Goal: Task Accomplishment & Management: Complete application form

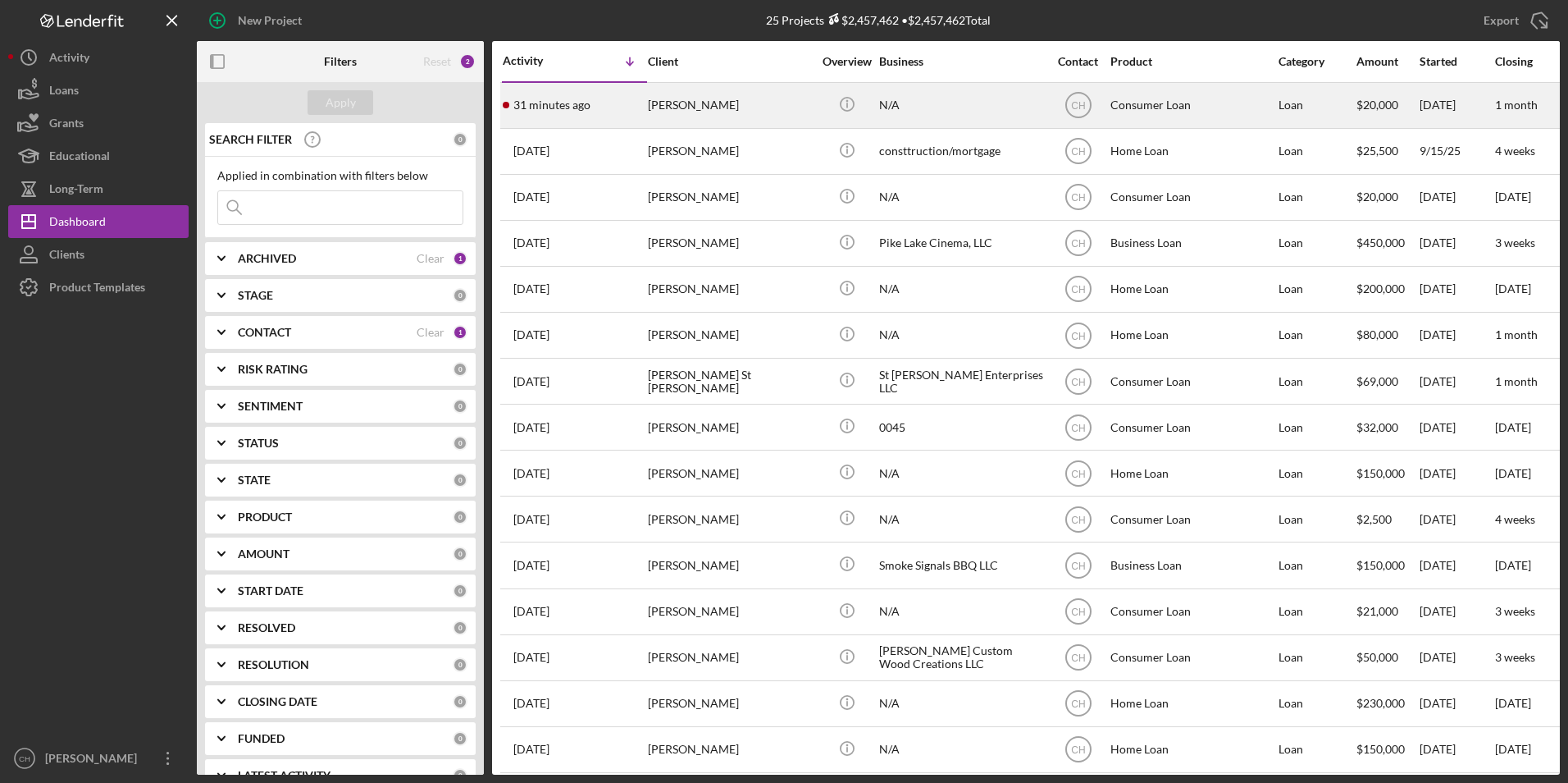
click at [658, 97] on div "[PERSON_NAME]" at bounding box center [729, 104] width 164 height 43
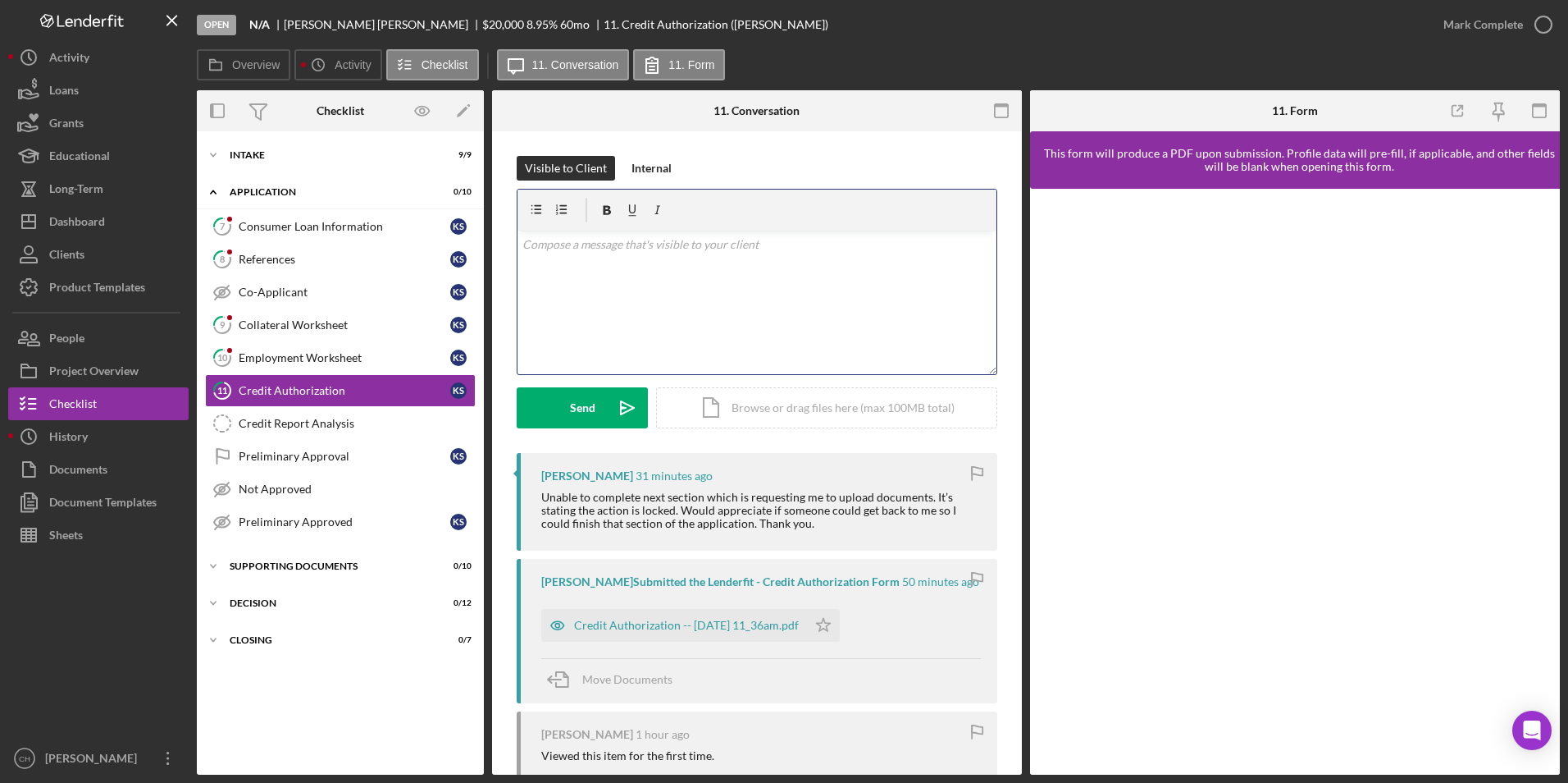
click at [549, 249] on p at bounding box center [757, 244] width 470 height 18
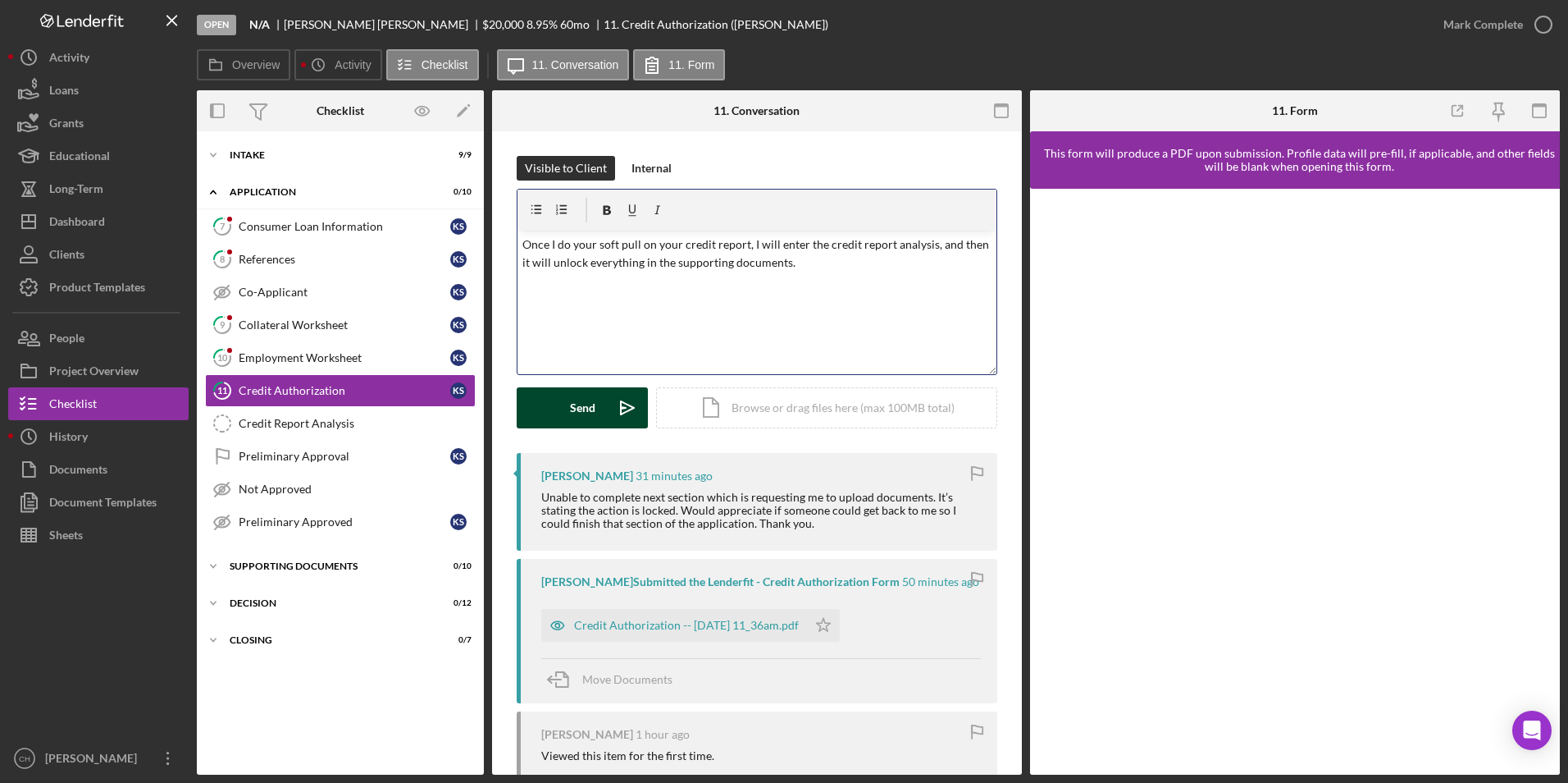
click at [571, 417] on div "Send" at bounding box center [582, 407] width 26 height 41
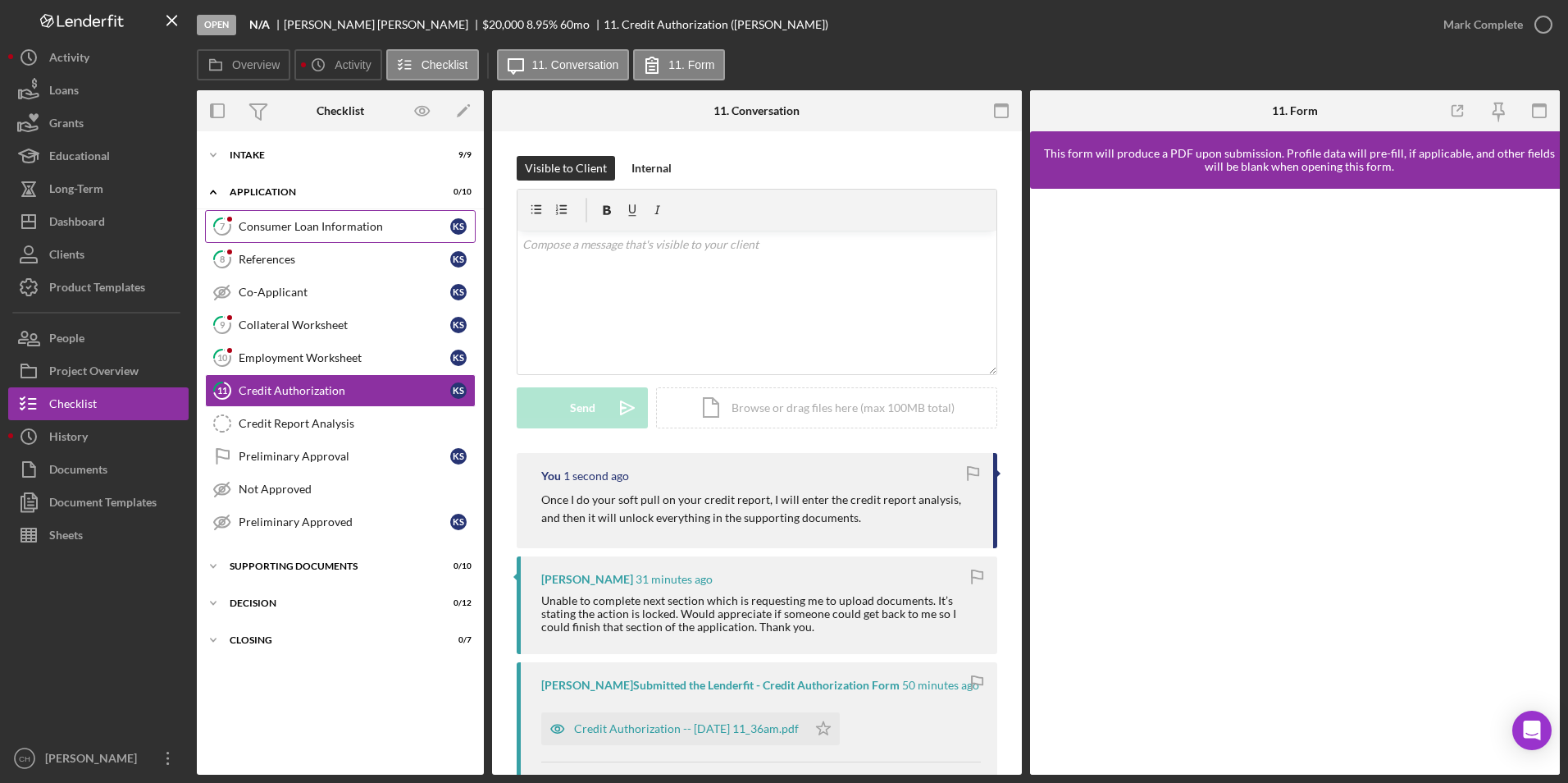
click at [322, 225] on div "Consumer Loan Information" at bounding box center [344, 226] width 212 height 13
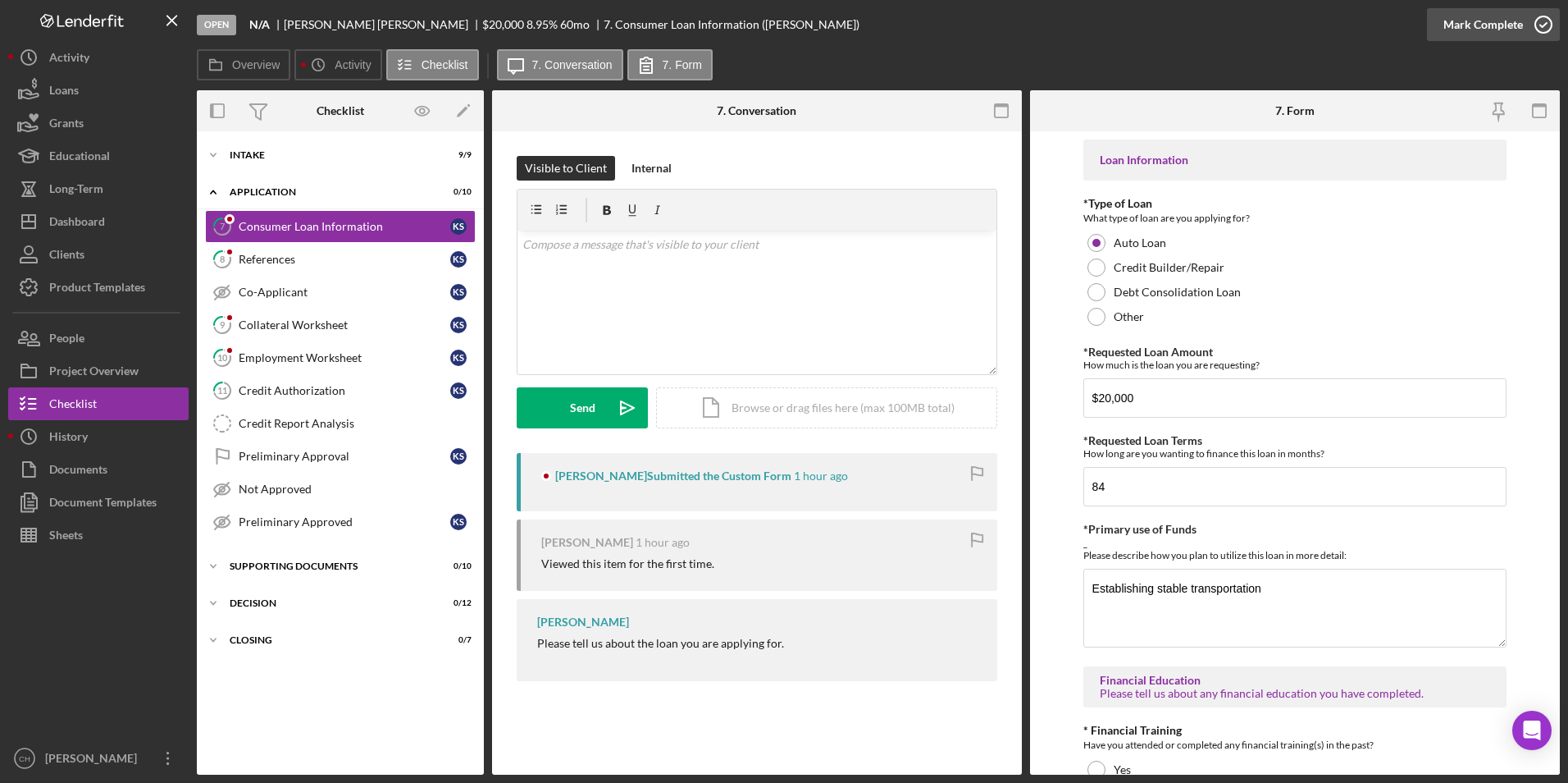
click at [1451, 20] on div "Mark Complete" at bounding box center [1483, 25] width 80 height 33
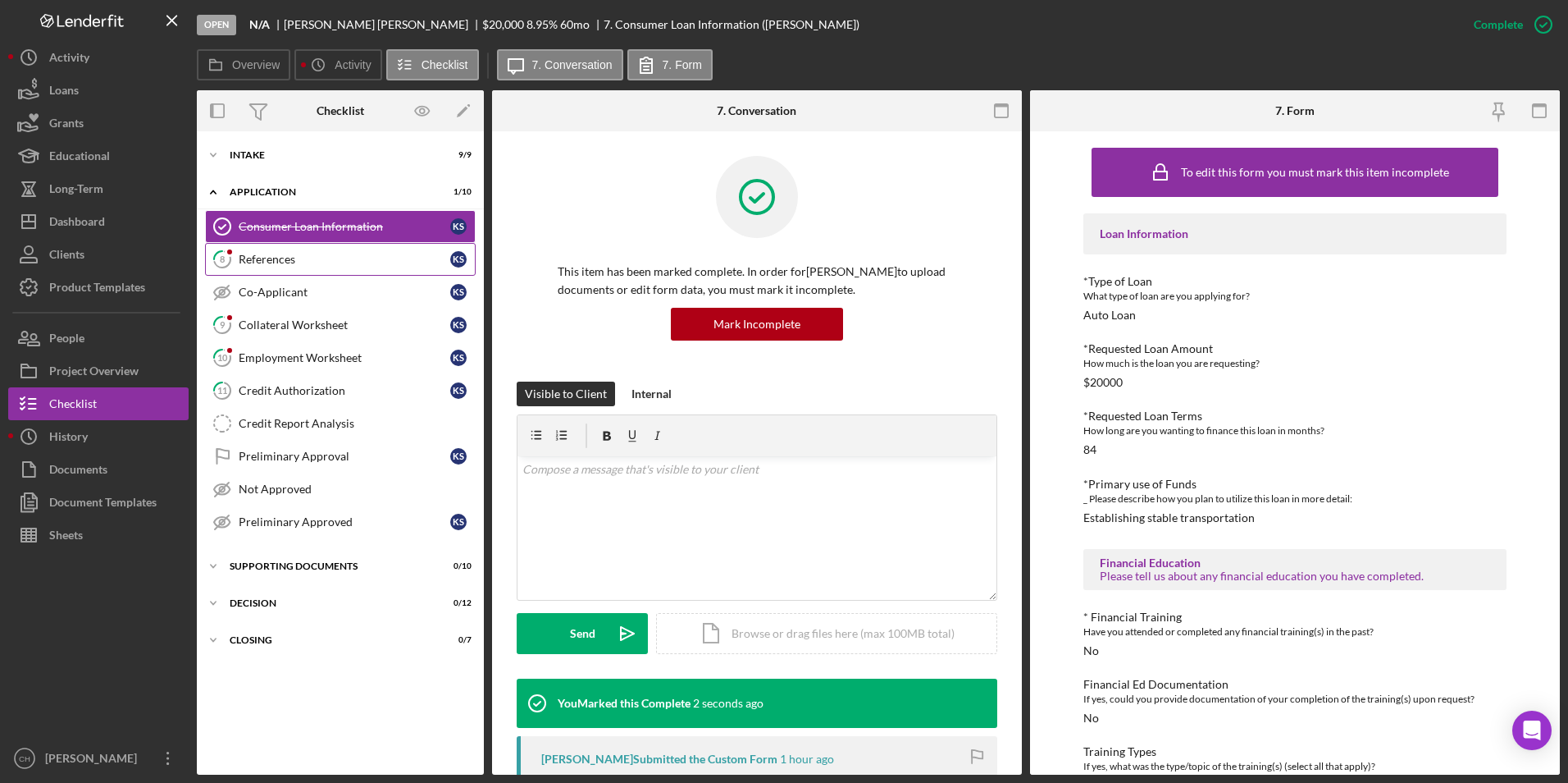
click at [276, 265] on div "References" at bounding box center [344, 260] width 212 height 13
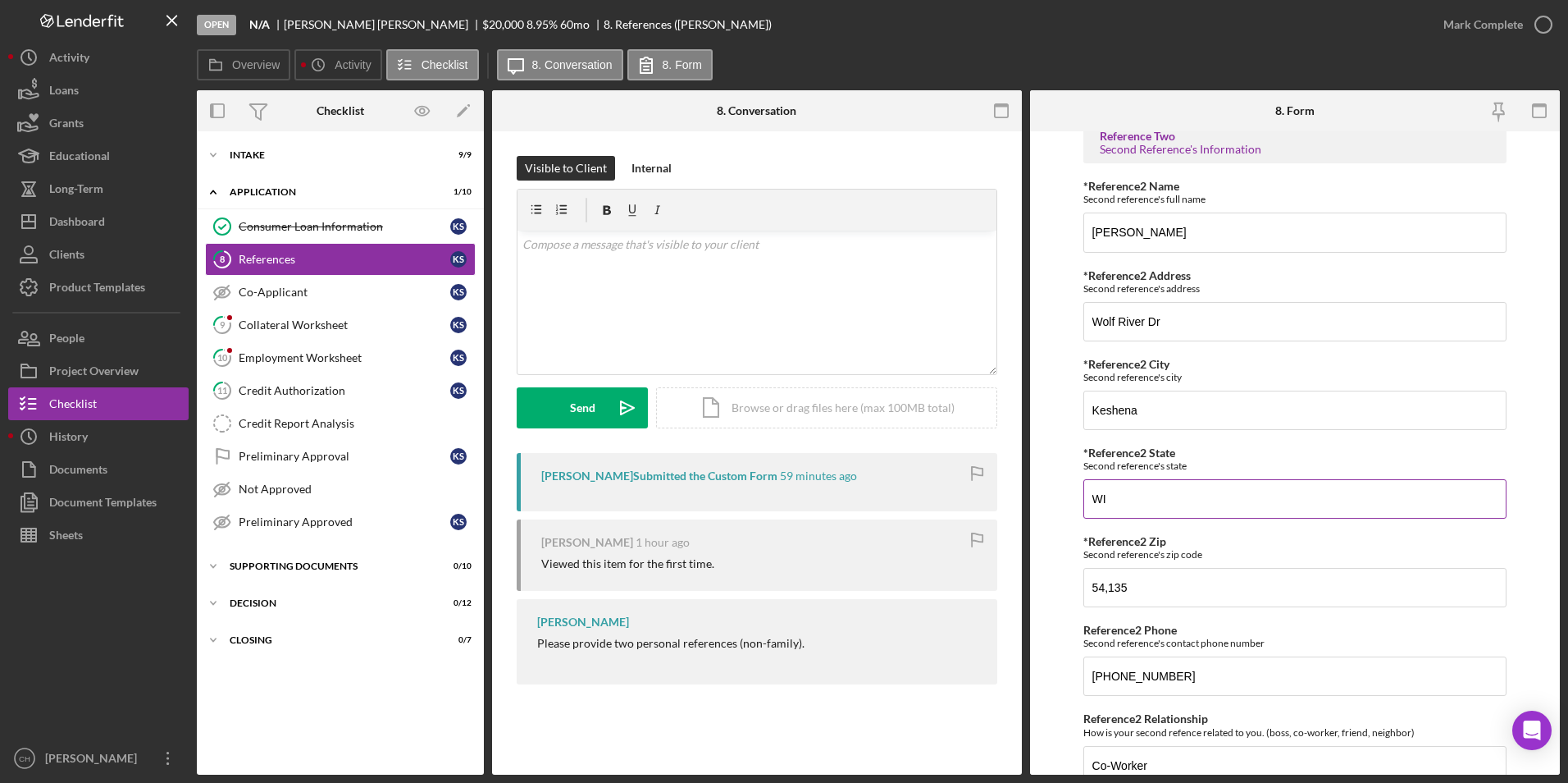
scroll to position [684, 0]
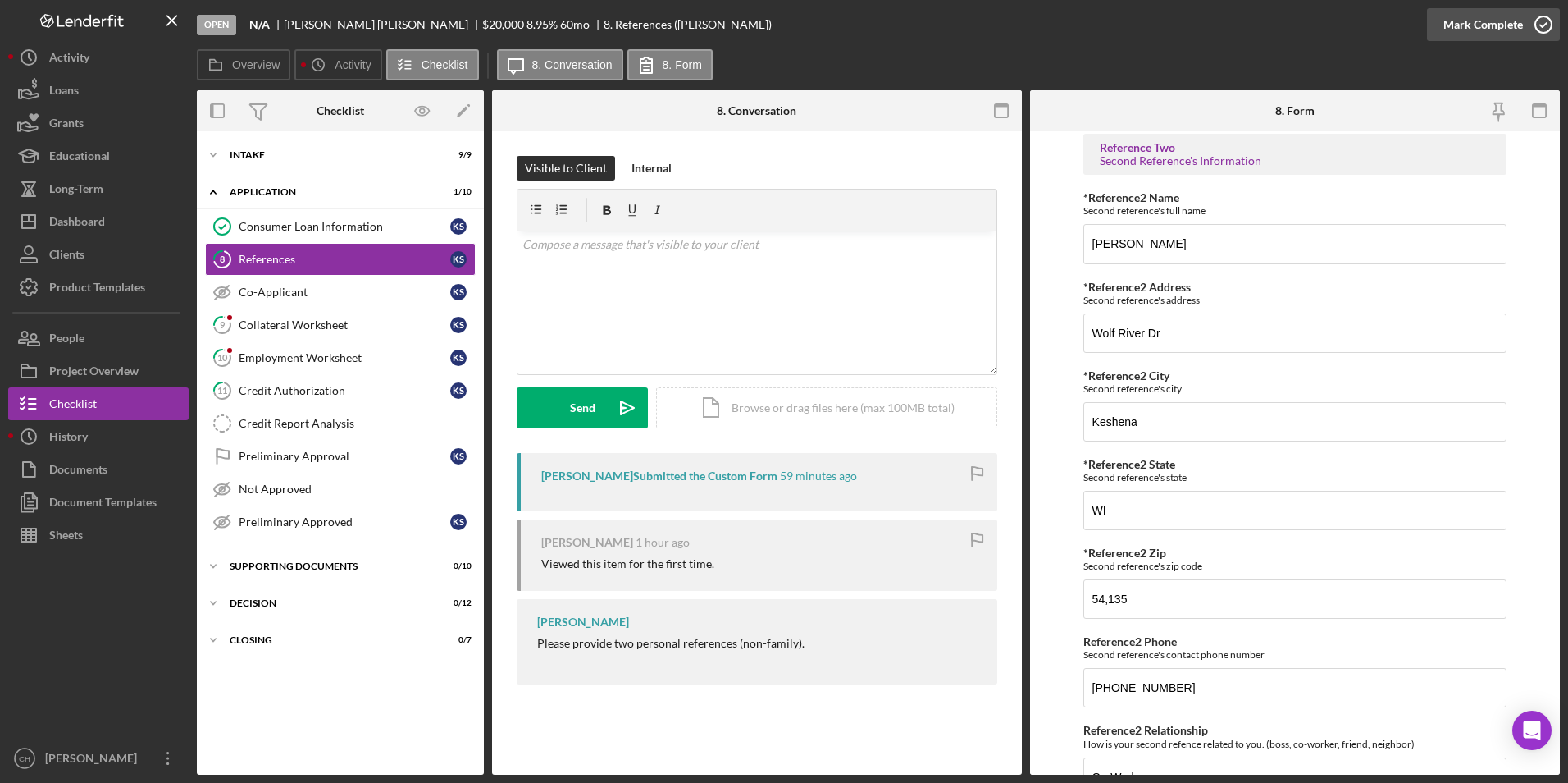
click at [1485, 26] on div "Mark Complete" at bounding box center [1483, 25] width 80 height 33
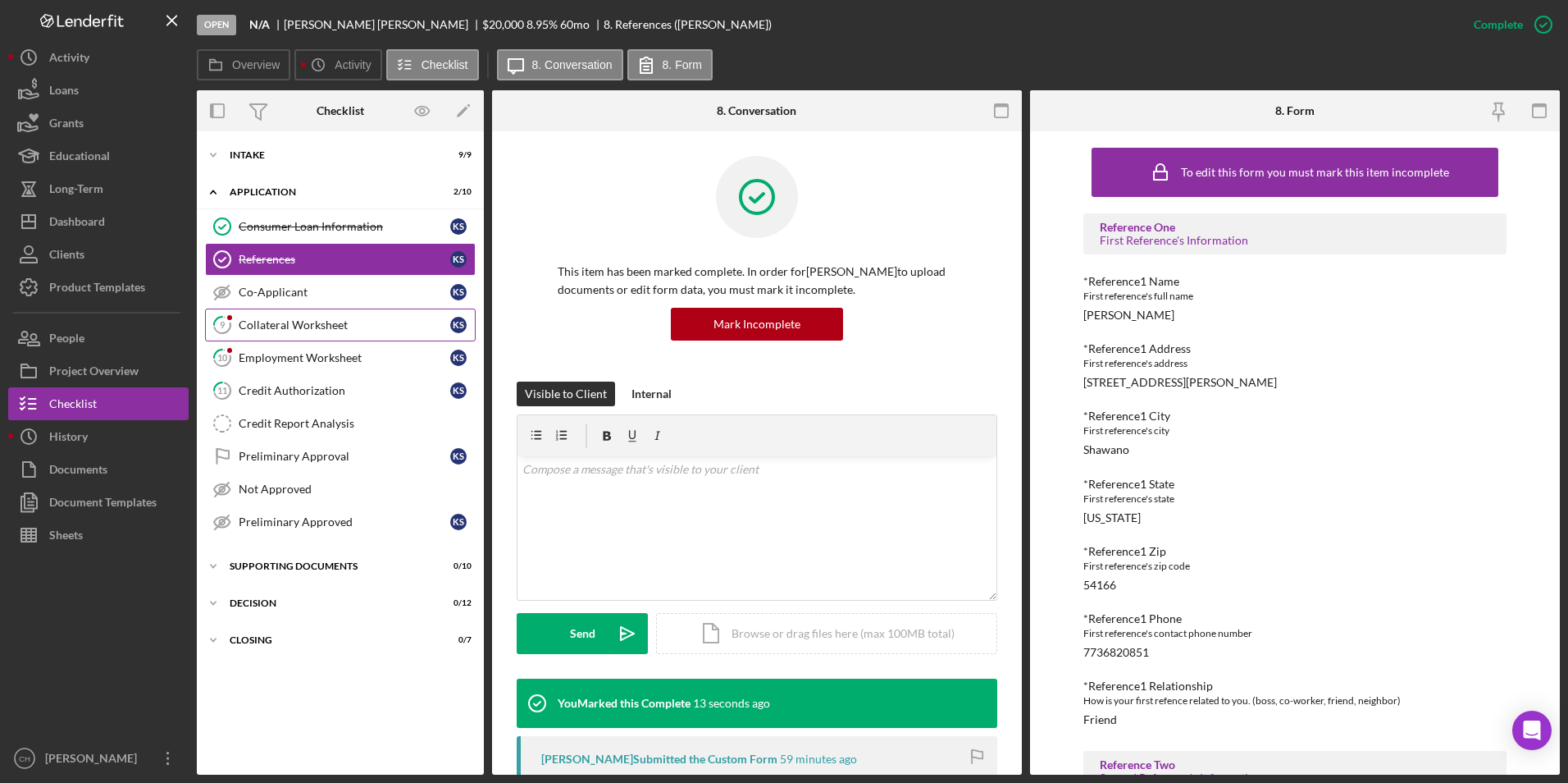
click at [315, 319] on div "Collateral Worksheet" at bounding box center [344, 325] width 212 height 13
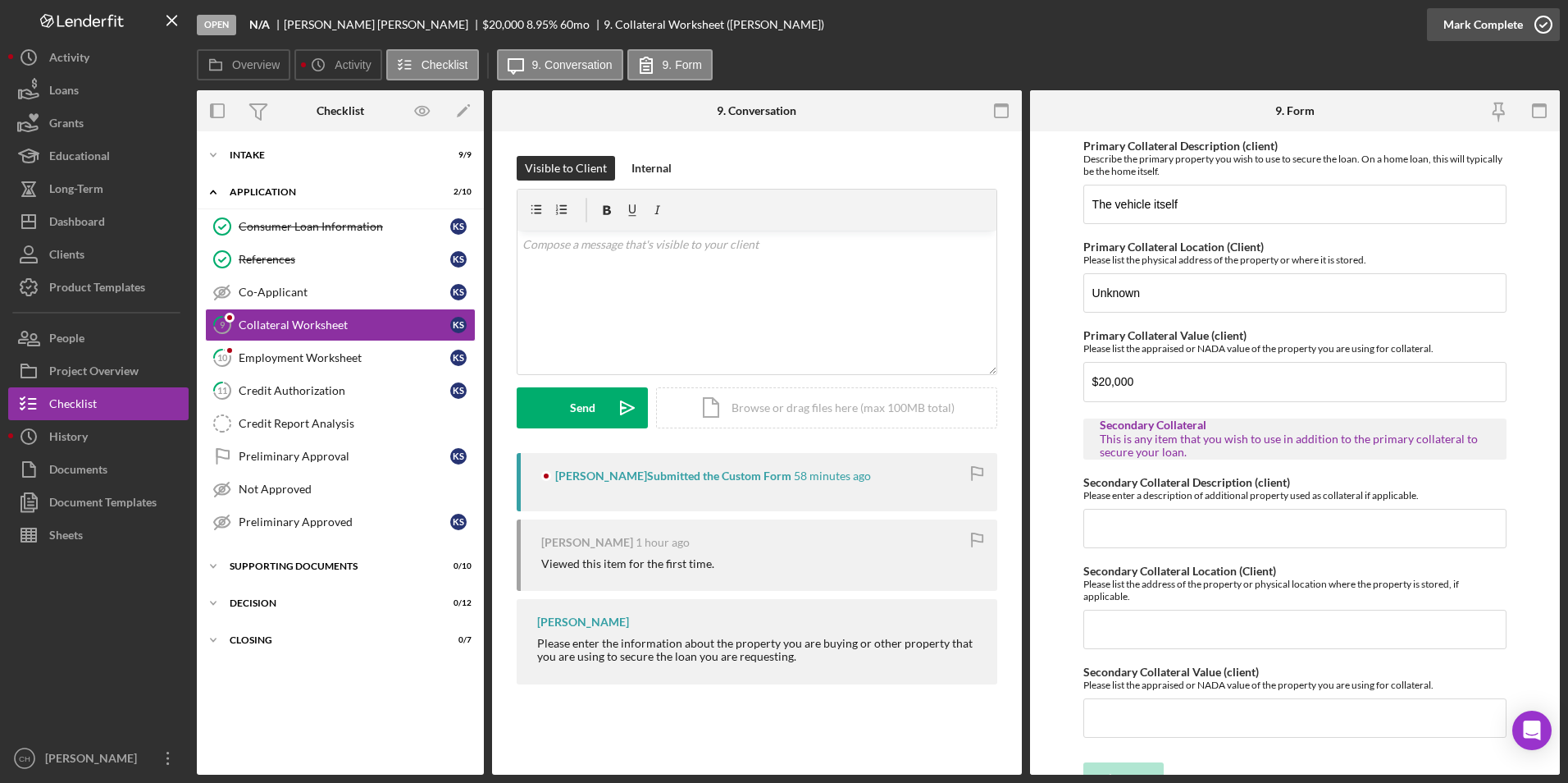
click at [1467, 26] on div "Mark Complete" at bounding box center [1483, 25] width 80 height 33
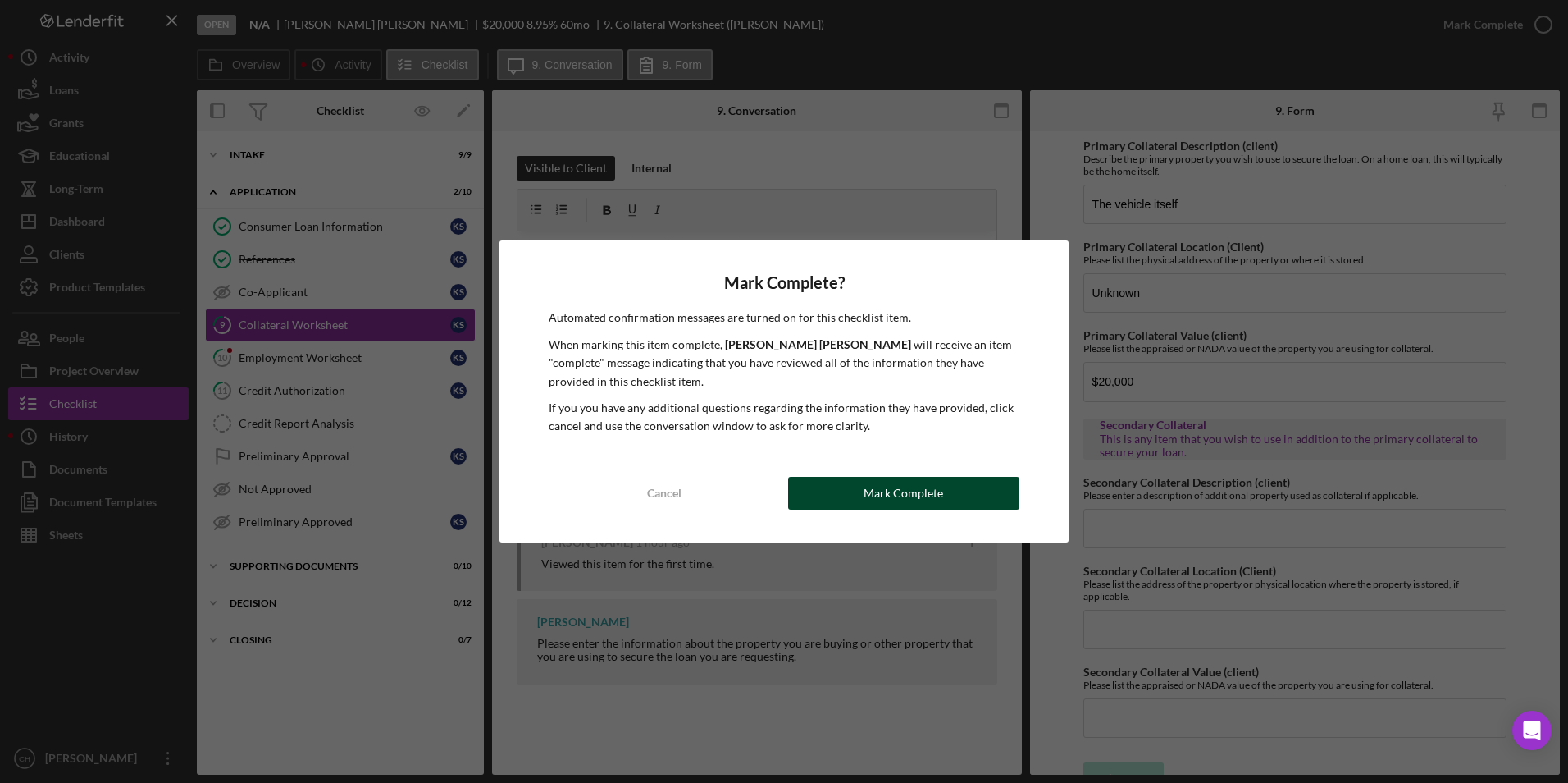
click at [899, 493] on div "Mark Complete" at bounding box center [903, 493] width 80 height 33
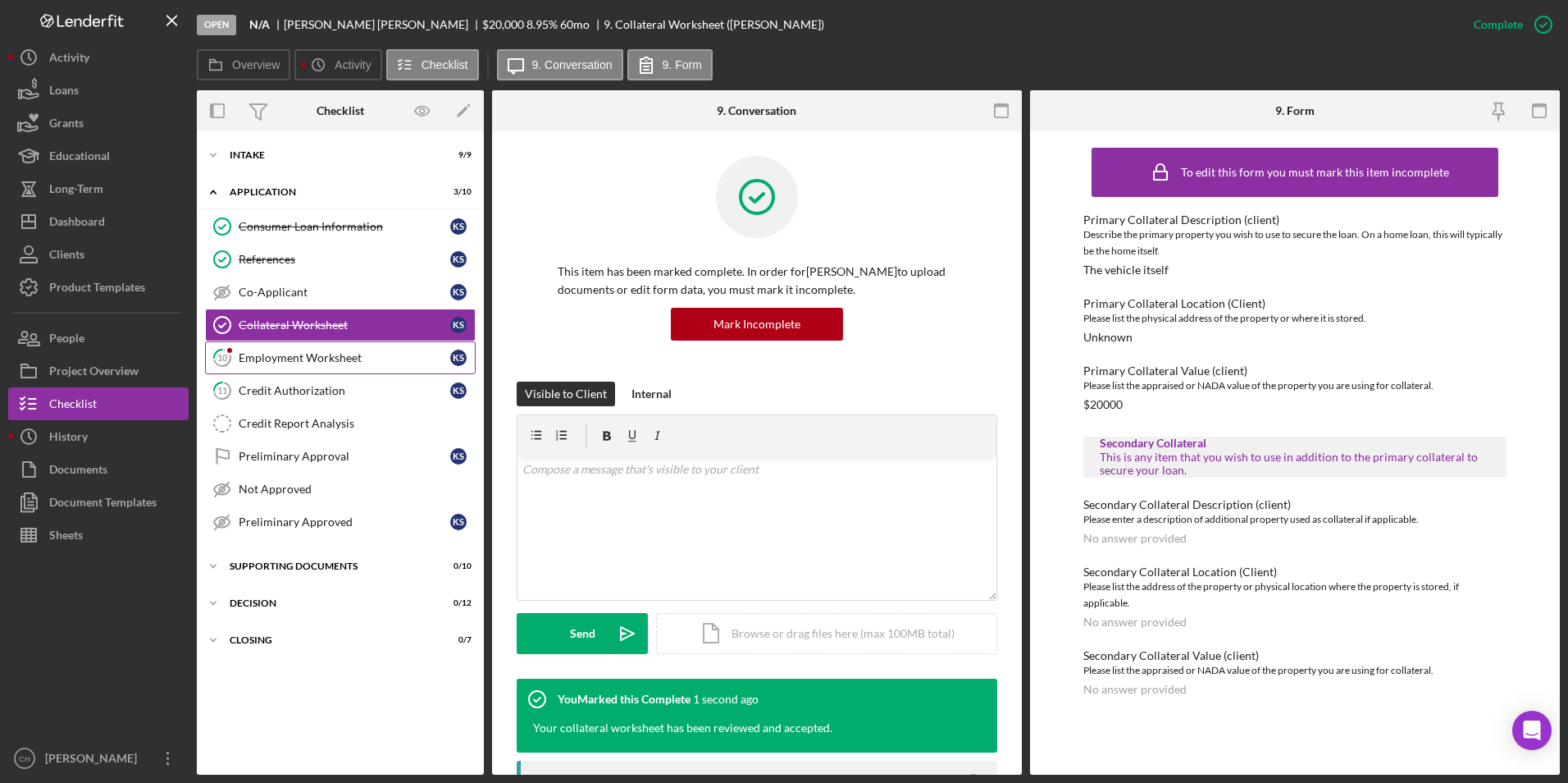
click at [314, 351] on div "Employment Worksheet" at bounding box center [344, 357] width 212 height 13
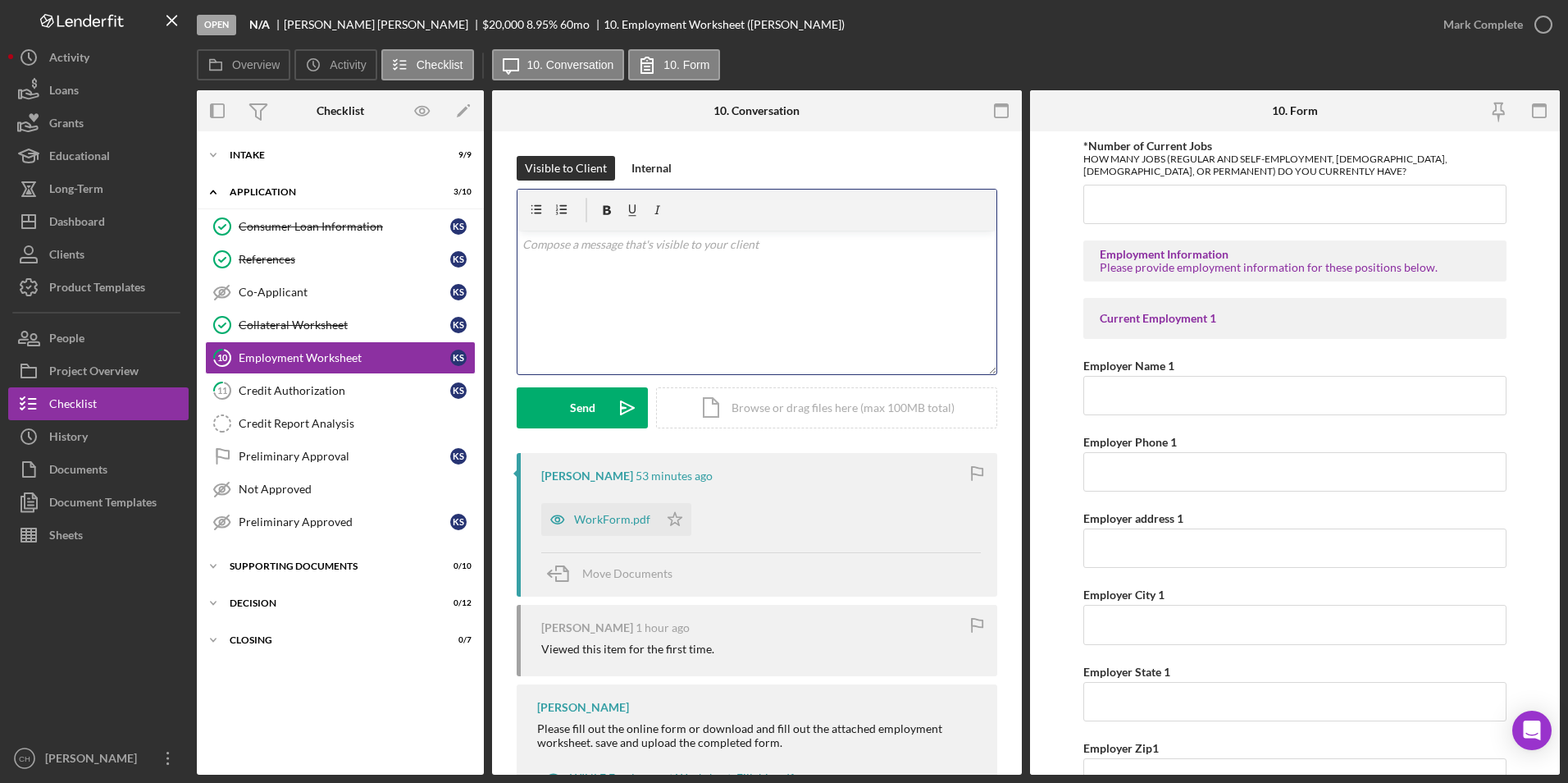
click at [557, 245] on p at bounding box center [757, 244] width 470 height 18
click at [571, 517] on icon "button" at bounding box center [557, 517] width 33 height 33
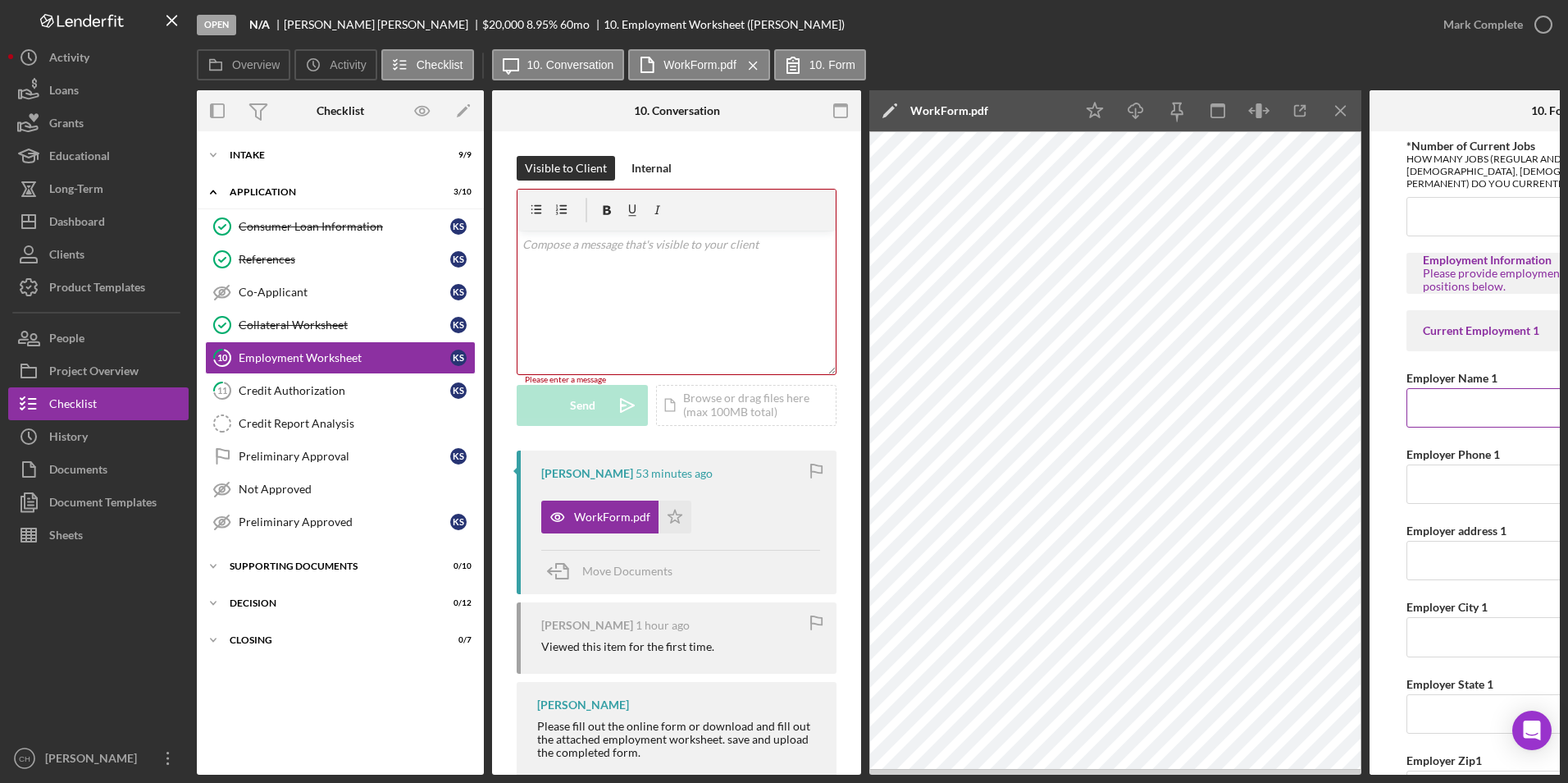
click at [1466, 411] on input "Employer Name 1" at bounding box center [1554, 407] width 295 height 39
type input "Menominee Tribal Clinic"
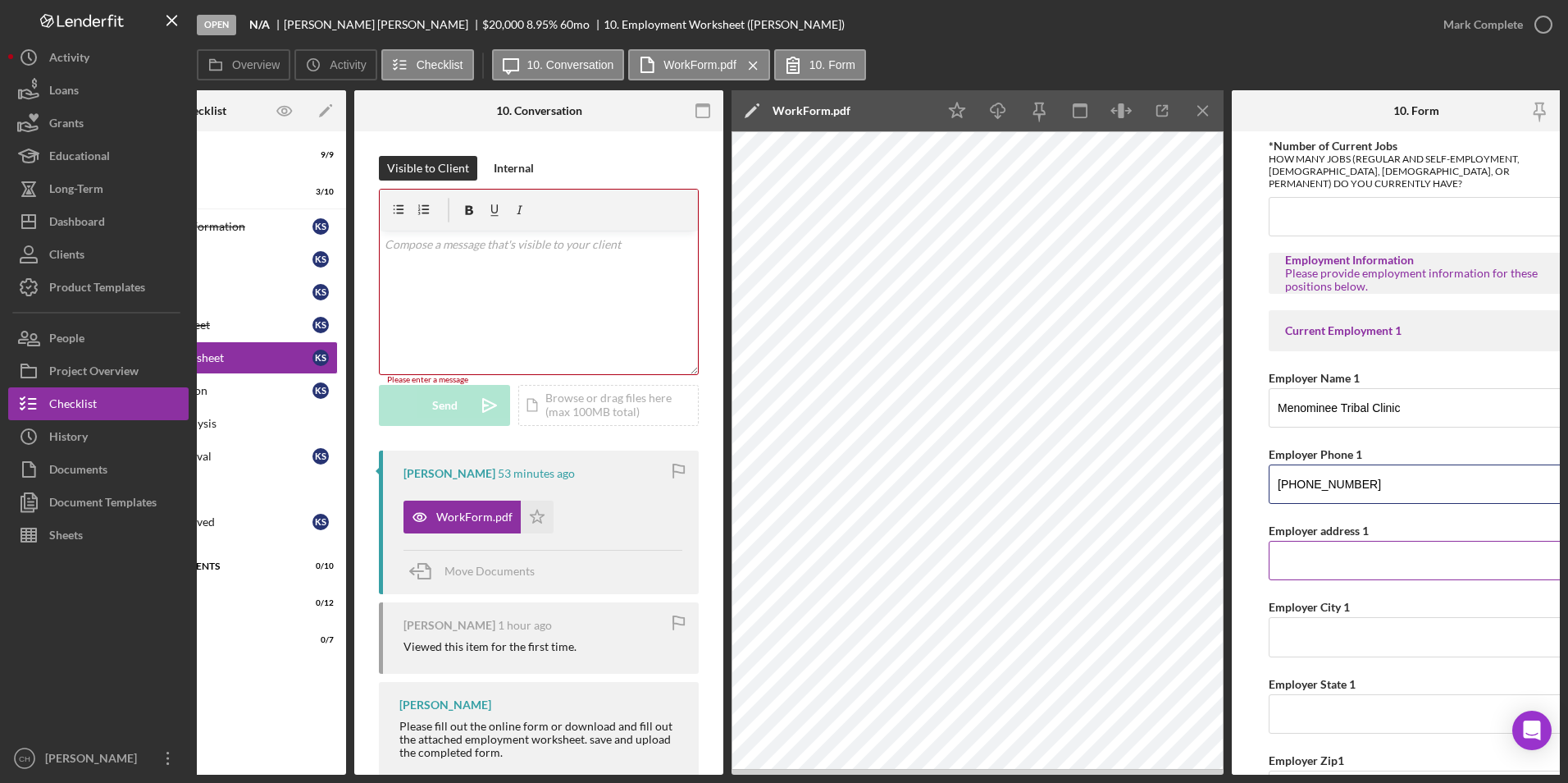
type input "[PHONE_NUMBER]"
click at [1305, 564] on input "Employer address 1" at bounding box center [1416, 560] width 295 height 39
click at [1298, 567] on input "Employer address 1" at bounding box center [1416, 560] width 295 height 39
paste input "r Keshena WI 54135"
drag, startPoint x: 1389, startPoint y: 561, endPoint x: 1250, endPoint y: 558, distance: 139.0
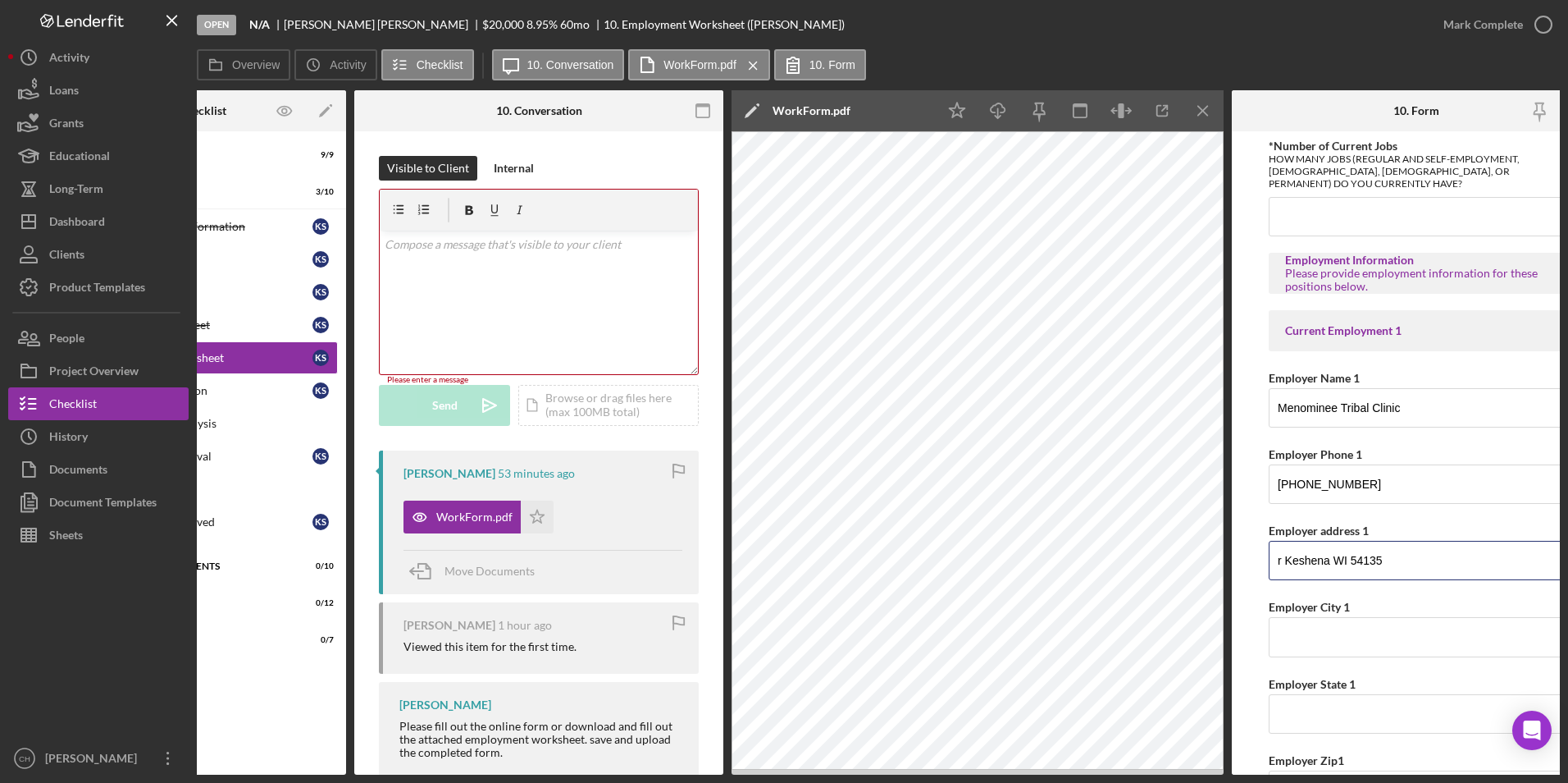
click at [488, 426] on div "Overview Internal Workflow Stage Open Icon/Dropdown Arrow Archive (can unarchiv…" at bounding box center [877, 432] width 1363 height 684
paste input "W3275 Wolf River D"
type input "[STREET_ADDRESS][PERSON_NAME]"
click at [1299, 631] on input "Employer City 1" at bounding box center [1416, 636] width 295 height 39
type input "Keshena"
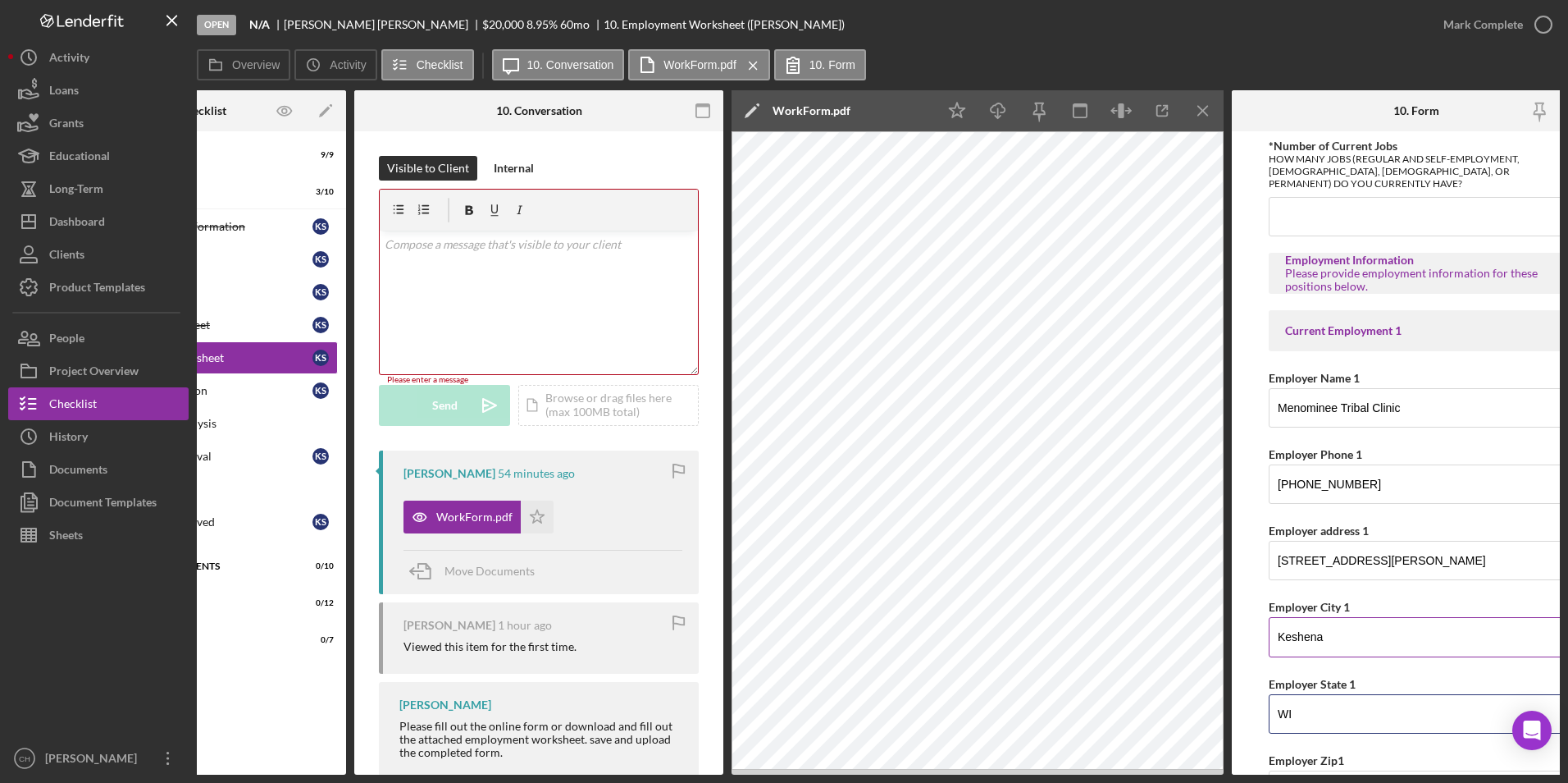
type input "WI"
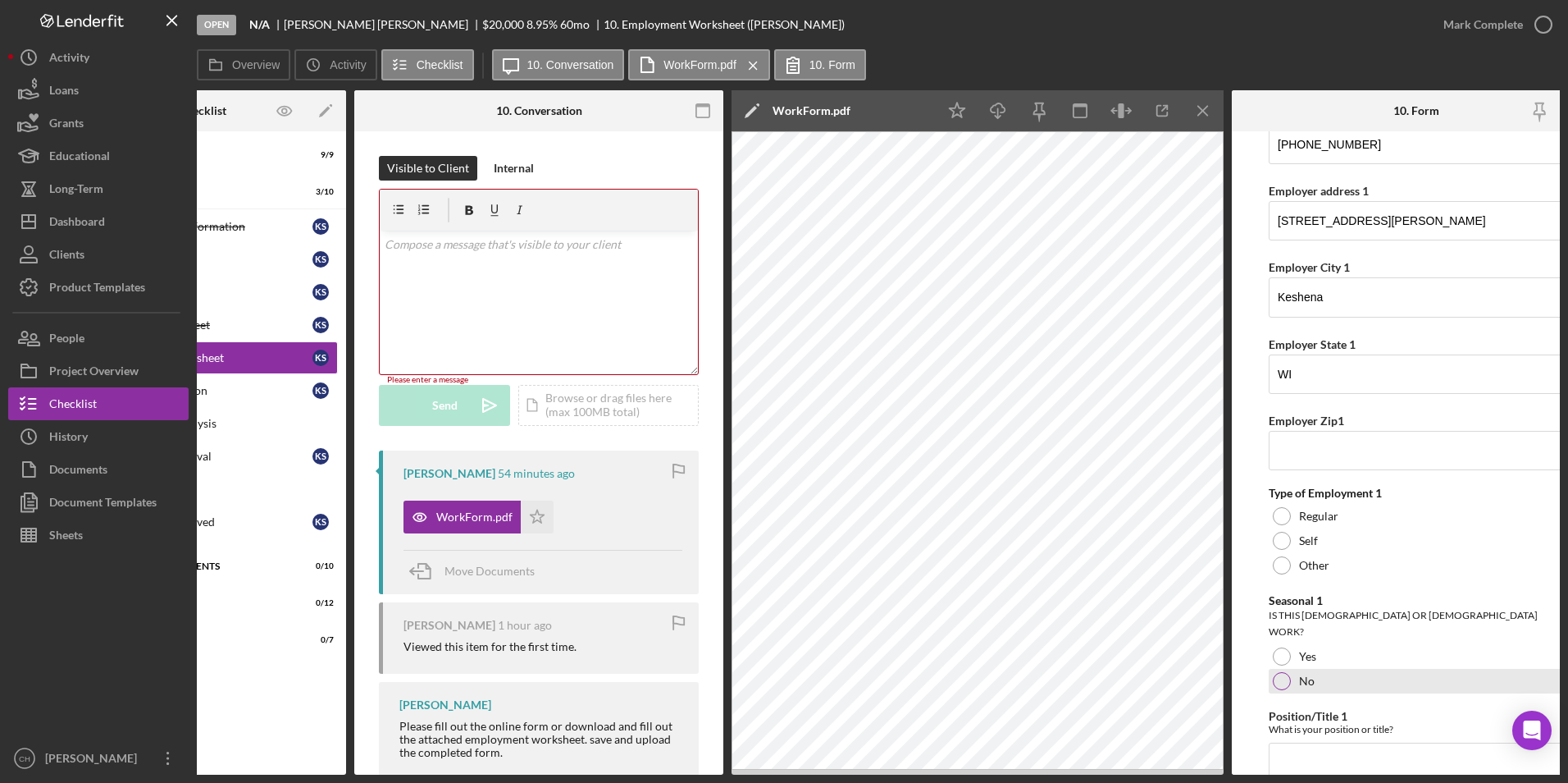
click at [1283, 672] on div at bounding box center [1282, 680] width 18 height 18
click at [1292, 743] on input "Position/Title 1" at bounding box center [1416, 762] width 295 height 39
paste input "Psychotherapist - EC"
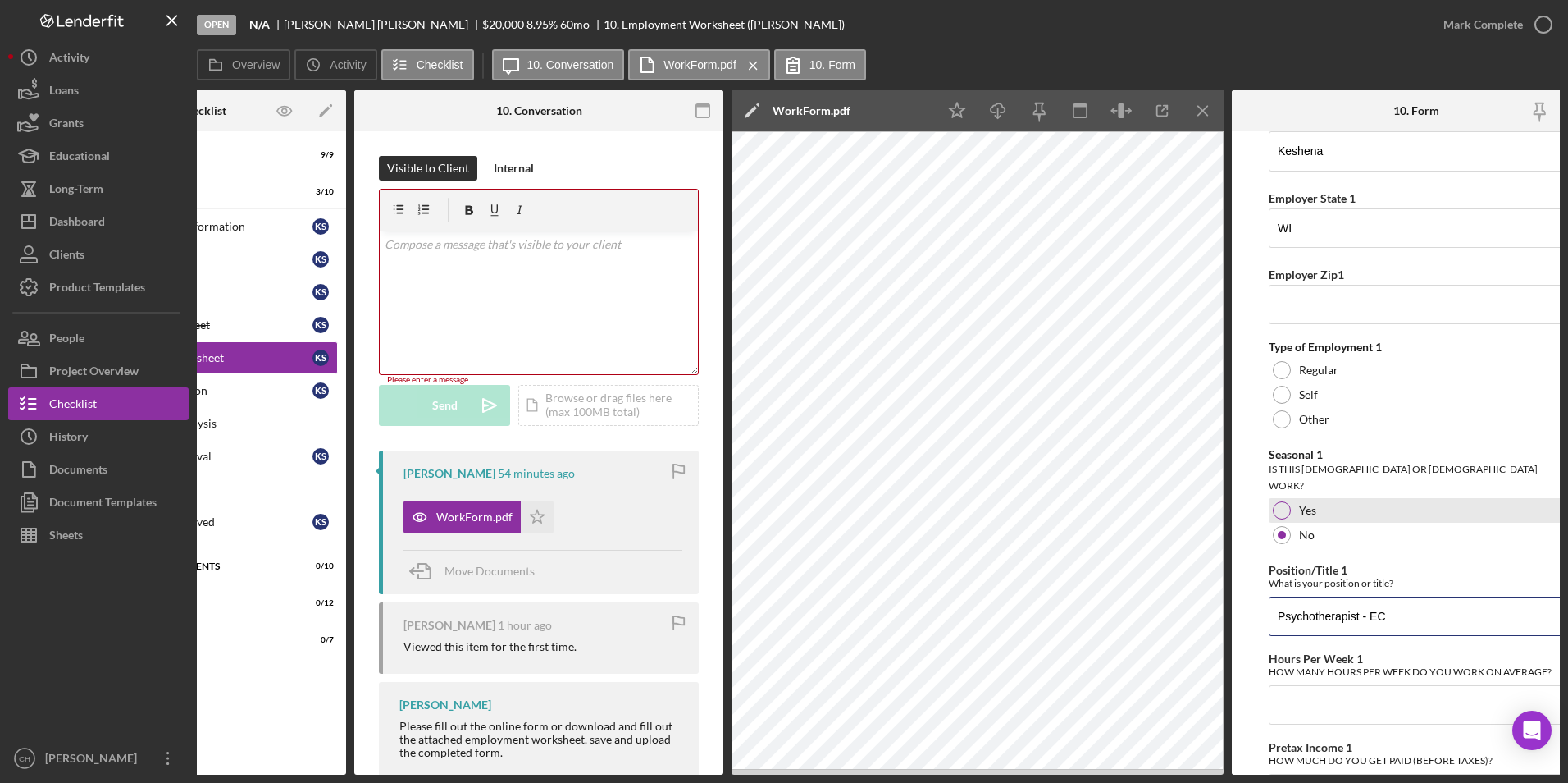
scroll to position [586, 0]
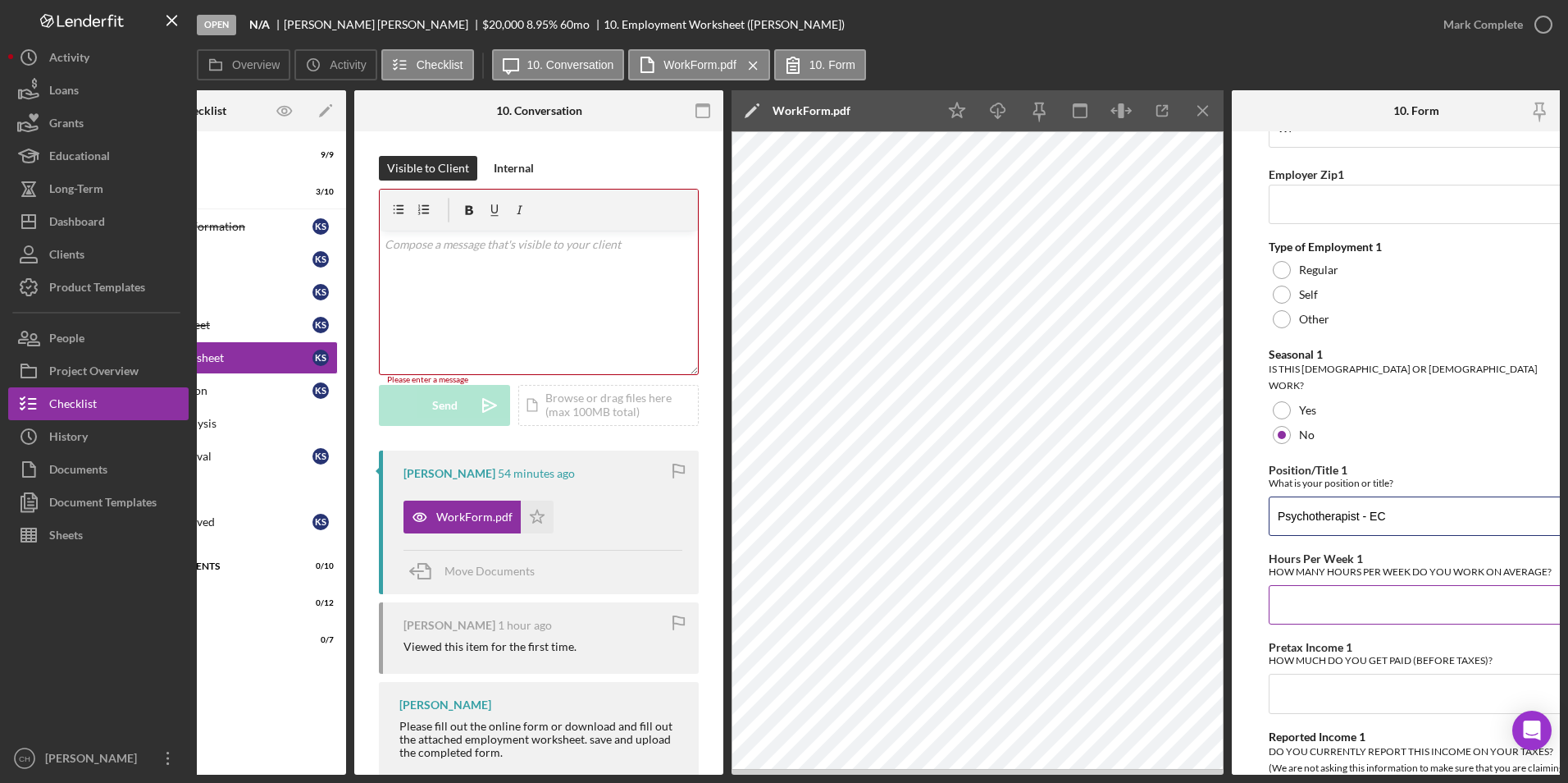
type input "Psychotherapist - EC"
click at [1314, 585] on input "Hours Per Week 1" at bounding box center [1416, 604] width 295 height 39
type input "40"
click at [1313, 680] on input "Pretax Income 1" at bounding box center [1416, 693] width 295 height 39
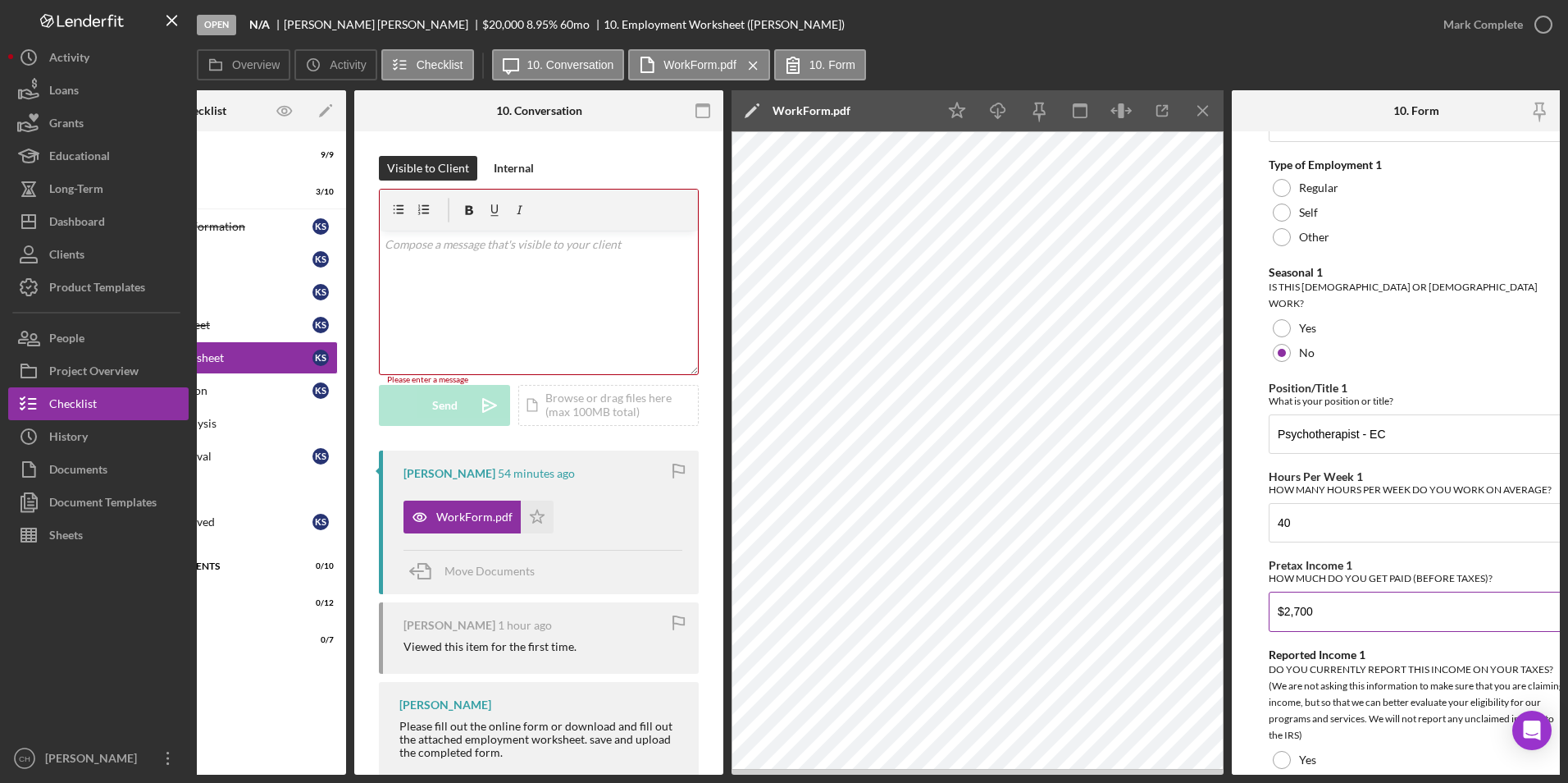
scroll to position [996, 0]
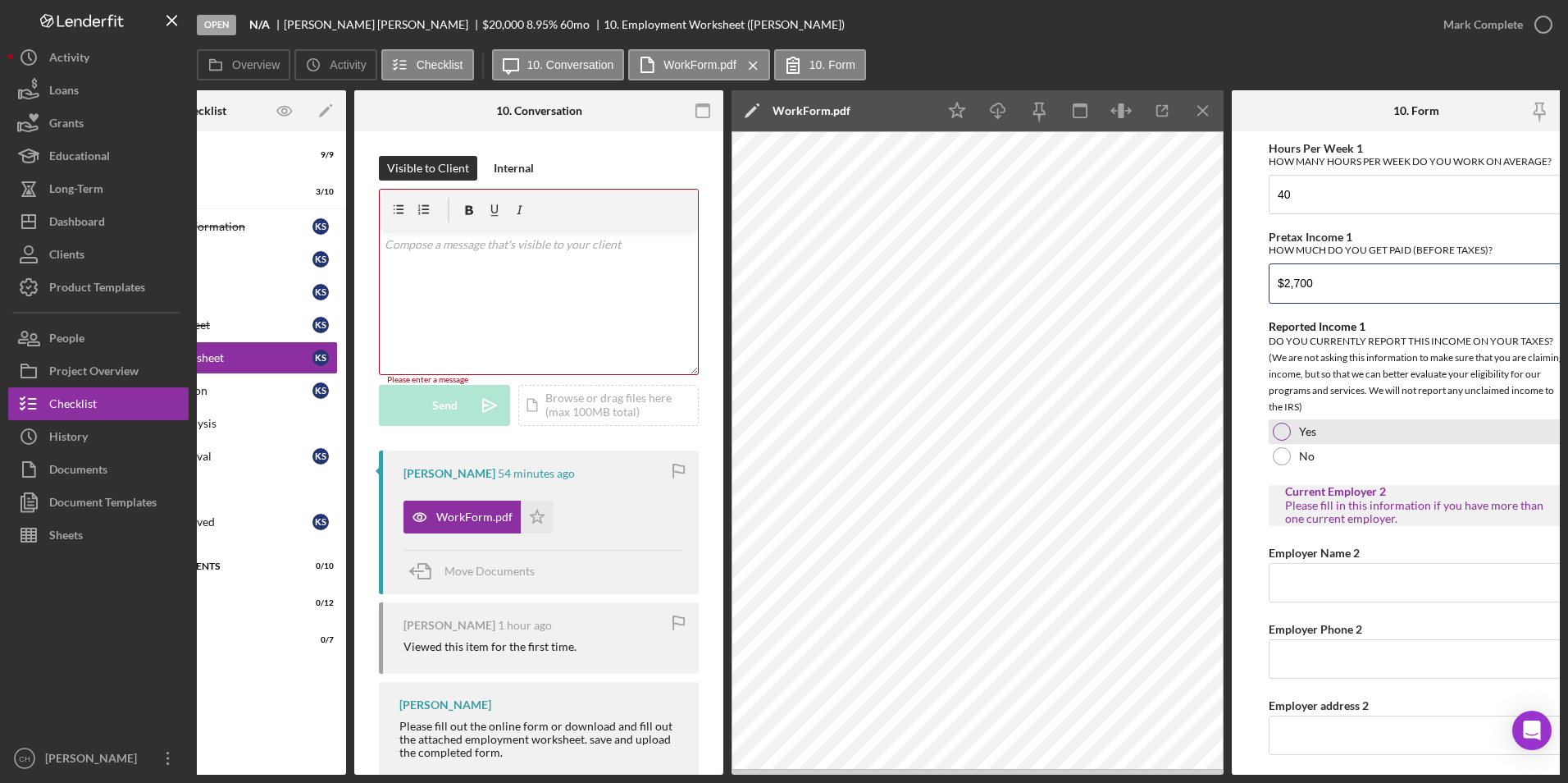
type input "$2,700"
drag, startPoint x: 1282, startPoint y: 422, endPoint x: 1277, endPoint y: 430, distance: 9.4
click at [1280, 423] on div at bounding box center [1282, 431] width 18 height 18
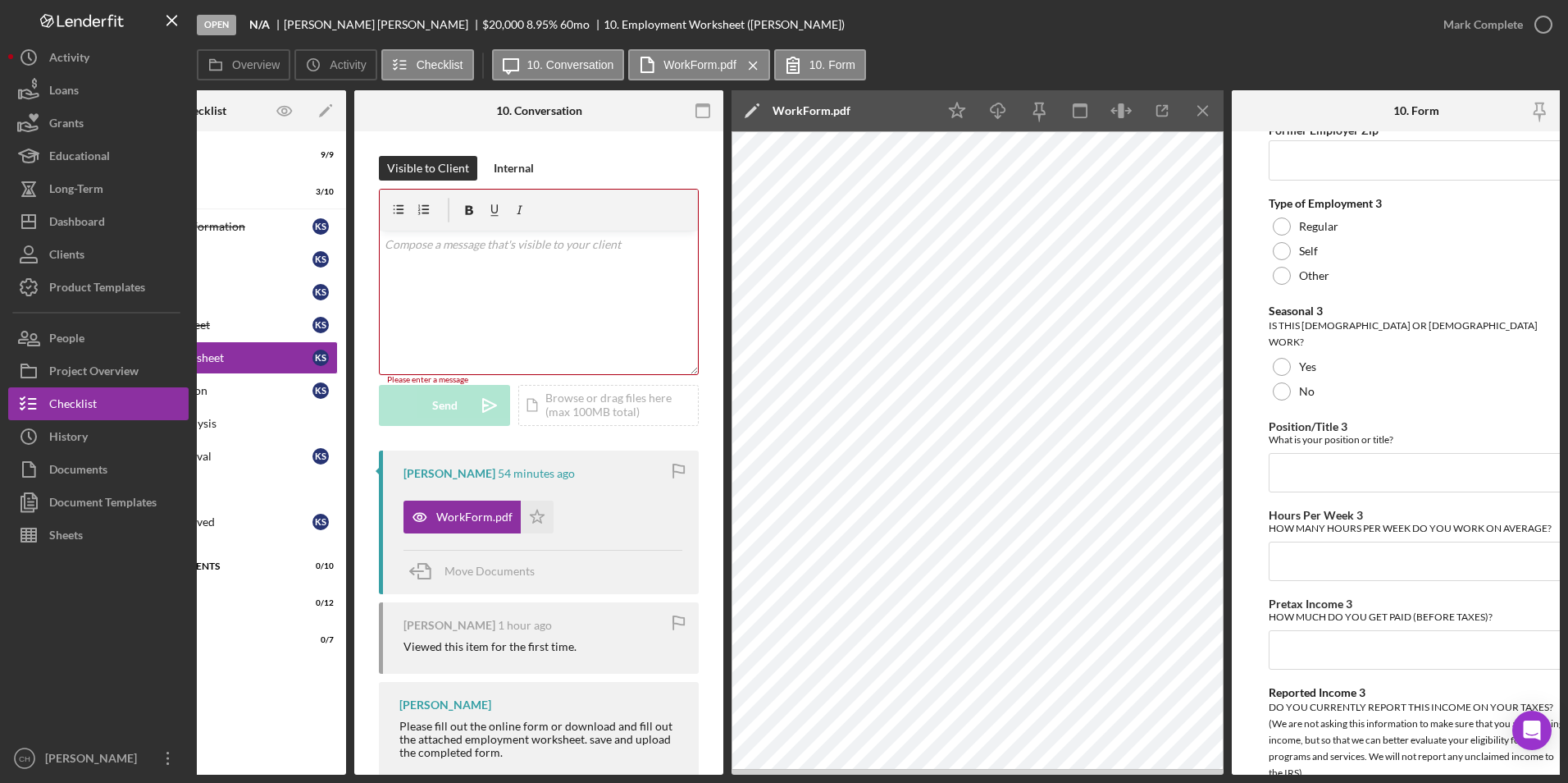
scroll to position [3047, 0]
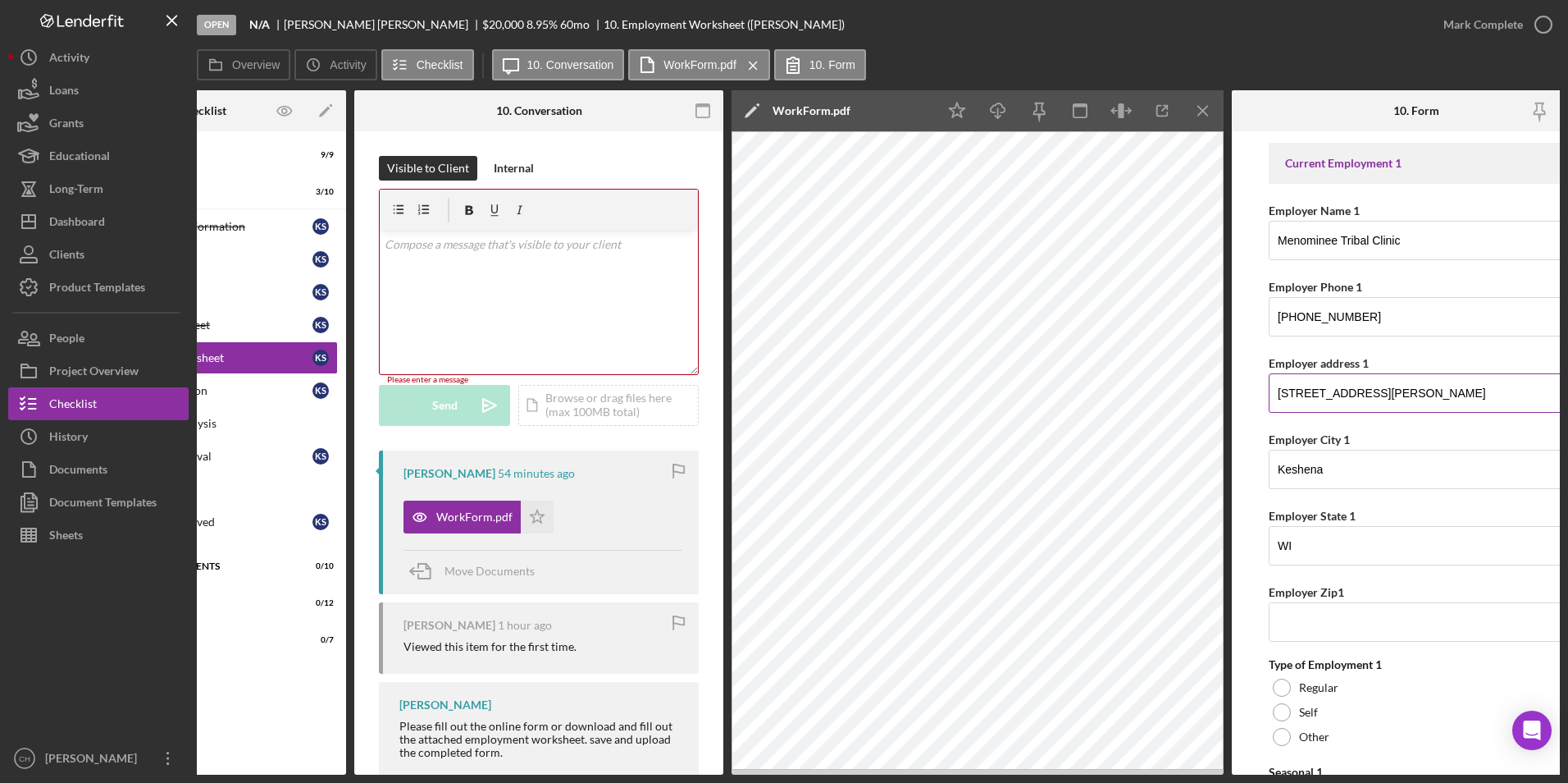
scroll to position [9, 0]
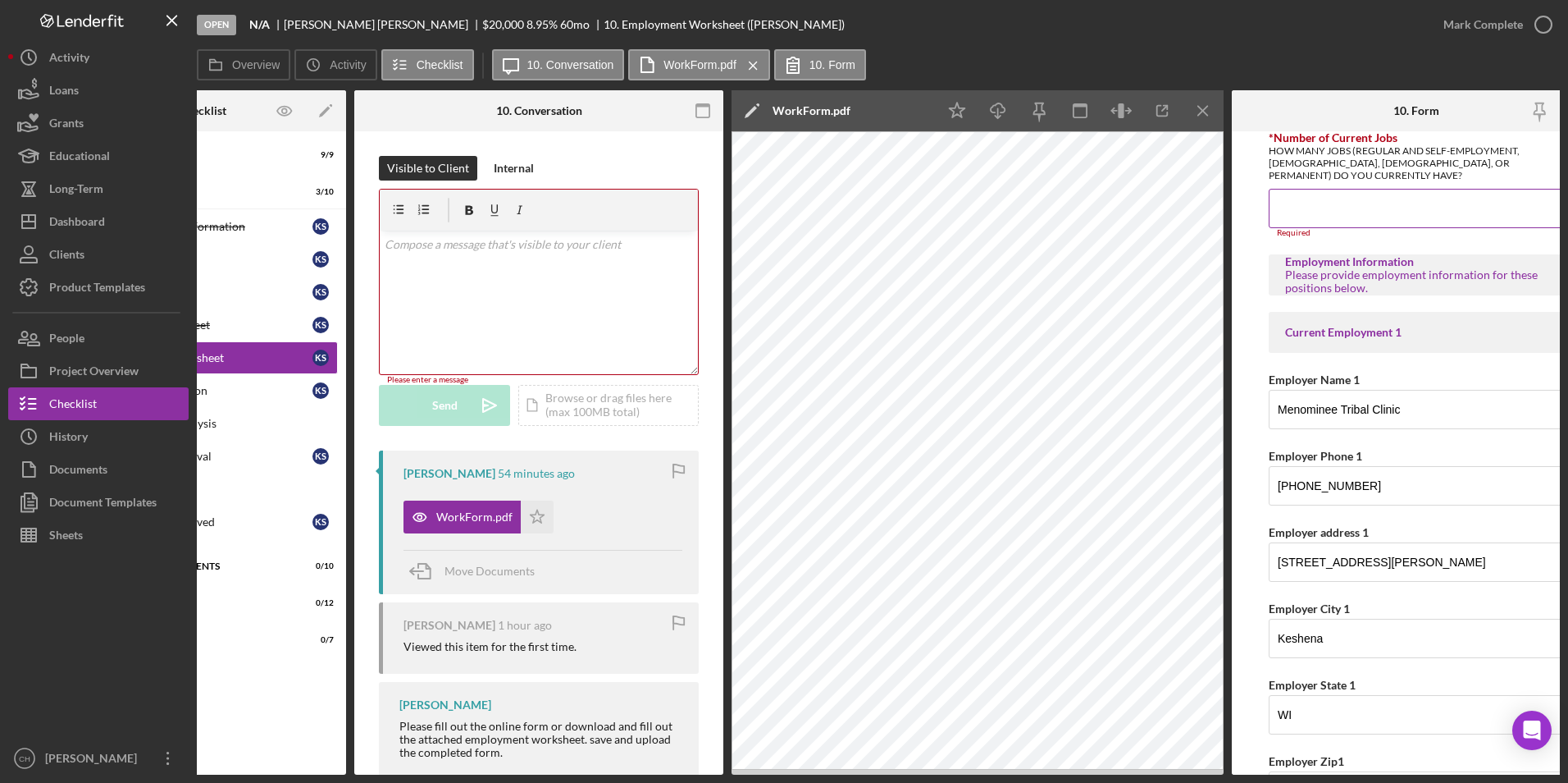
click at [1326, 217] on input "*Number of Current Jobs" at bounding box center [1416, 208] width 295 height 39
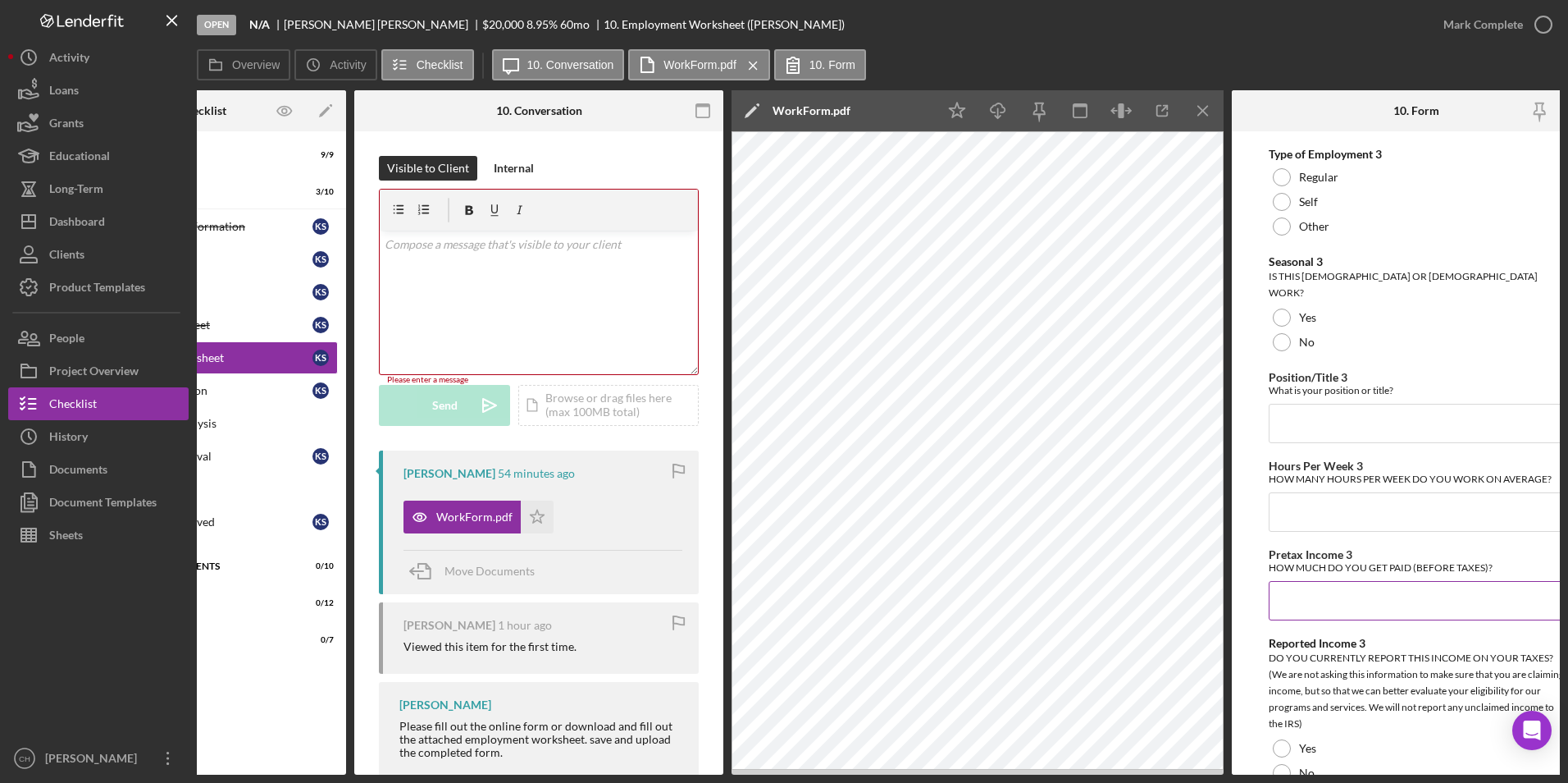
scroll to position [3047, 0]
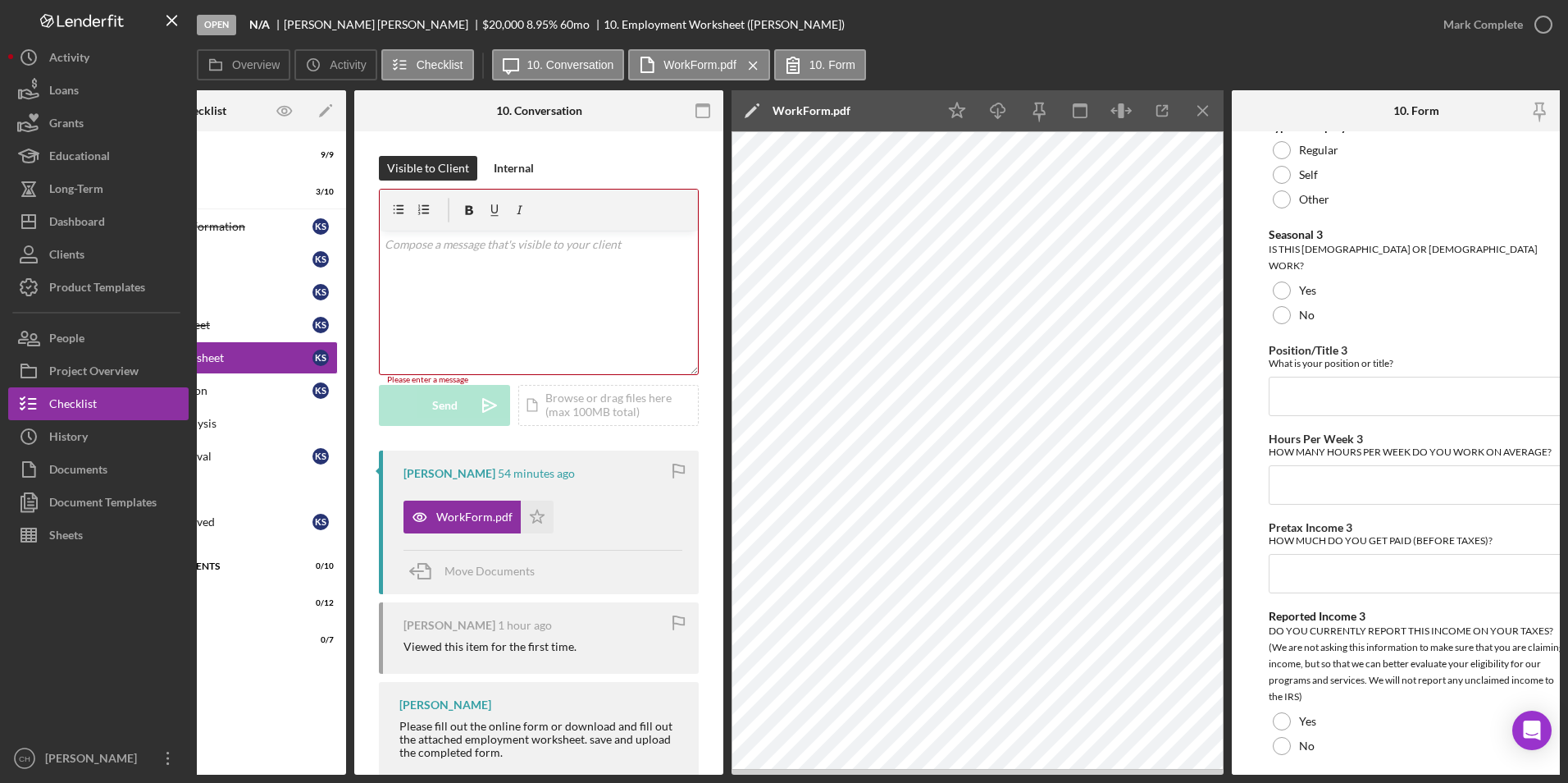
type input "1"
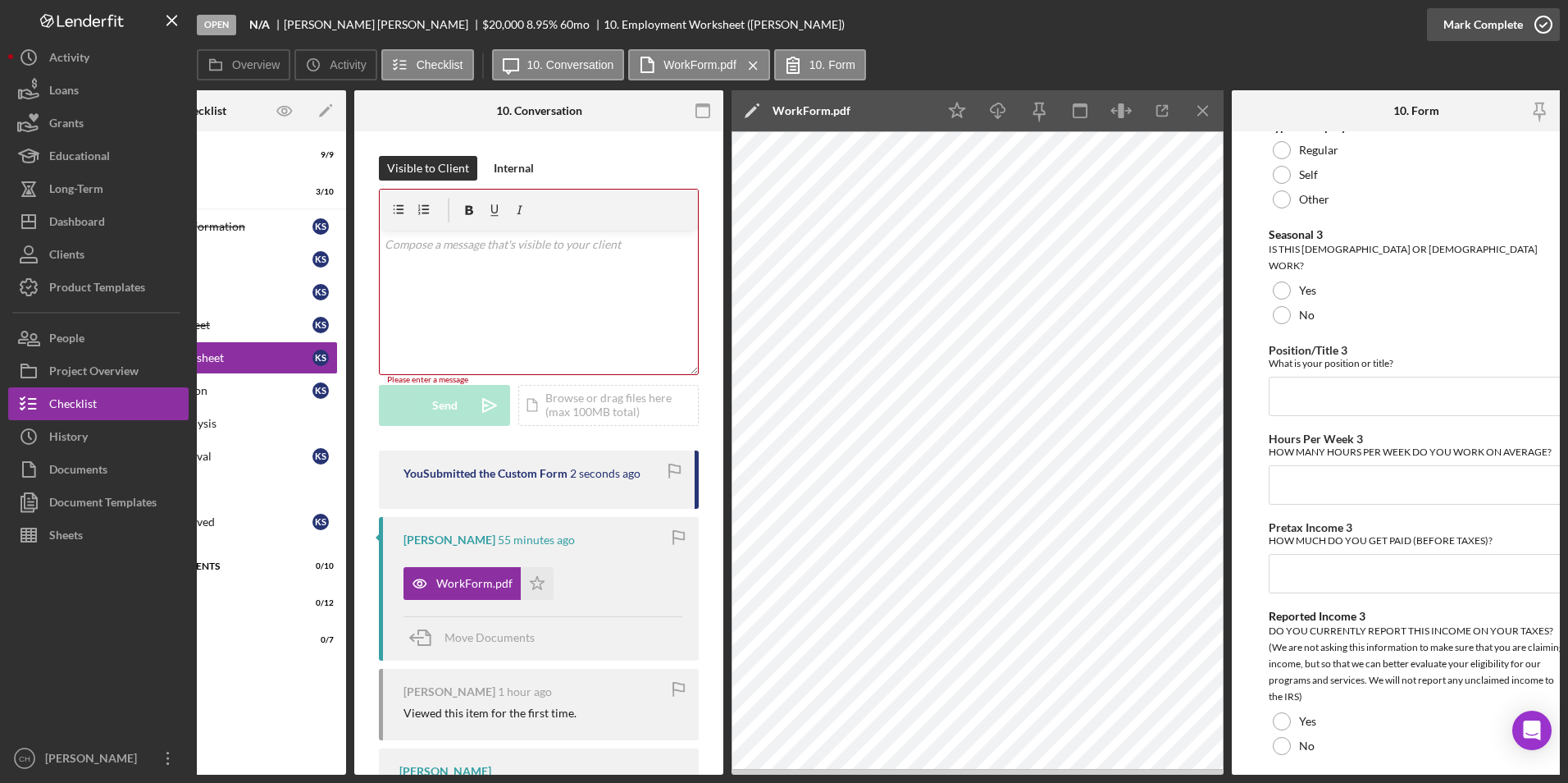
click at [1490, 22] on div "Mark Complete" at bounding box center [1483, 25] width 80 height 33
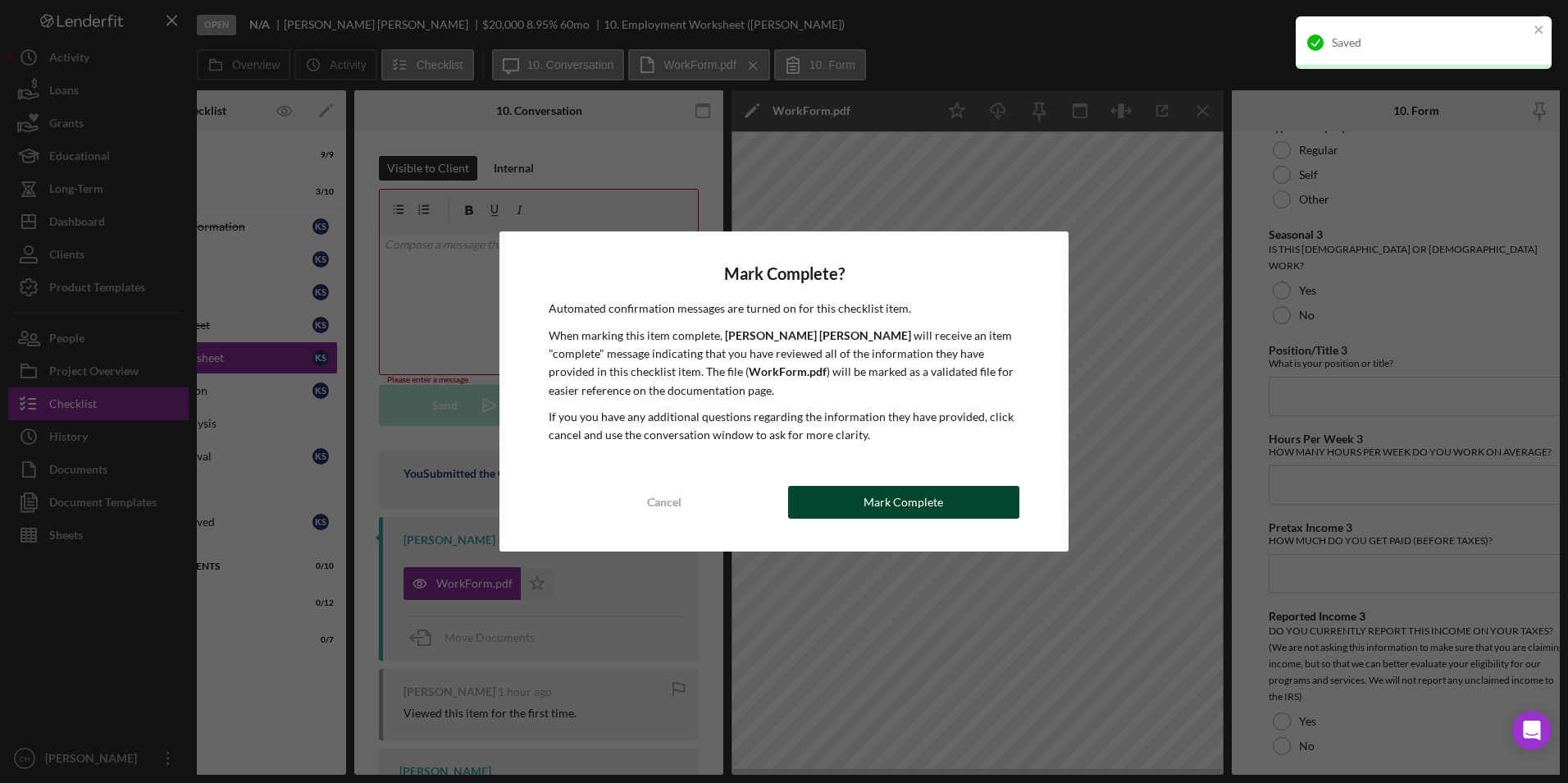
click at [838, 500] on button "Mark Complete" at bounding box center [903, 502] width 231 height 33
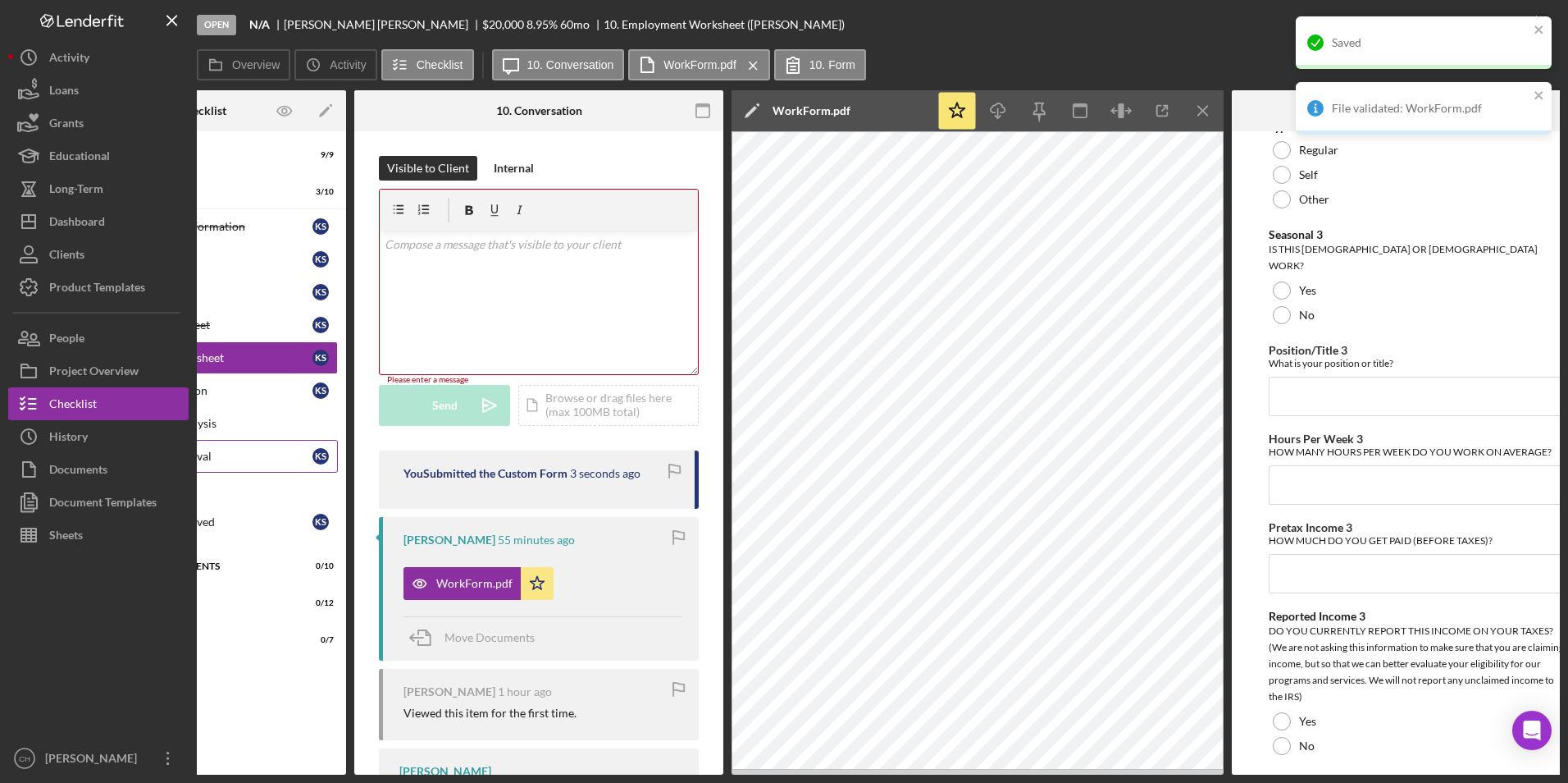
scroll to position [3112, 0]
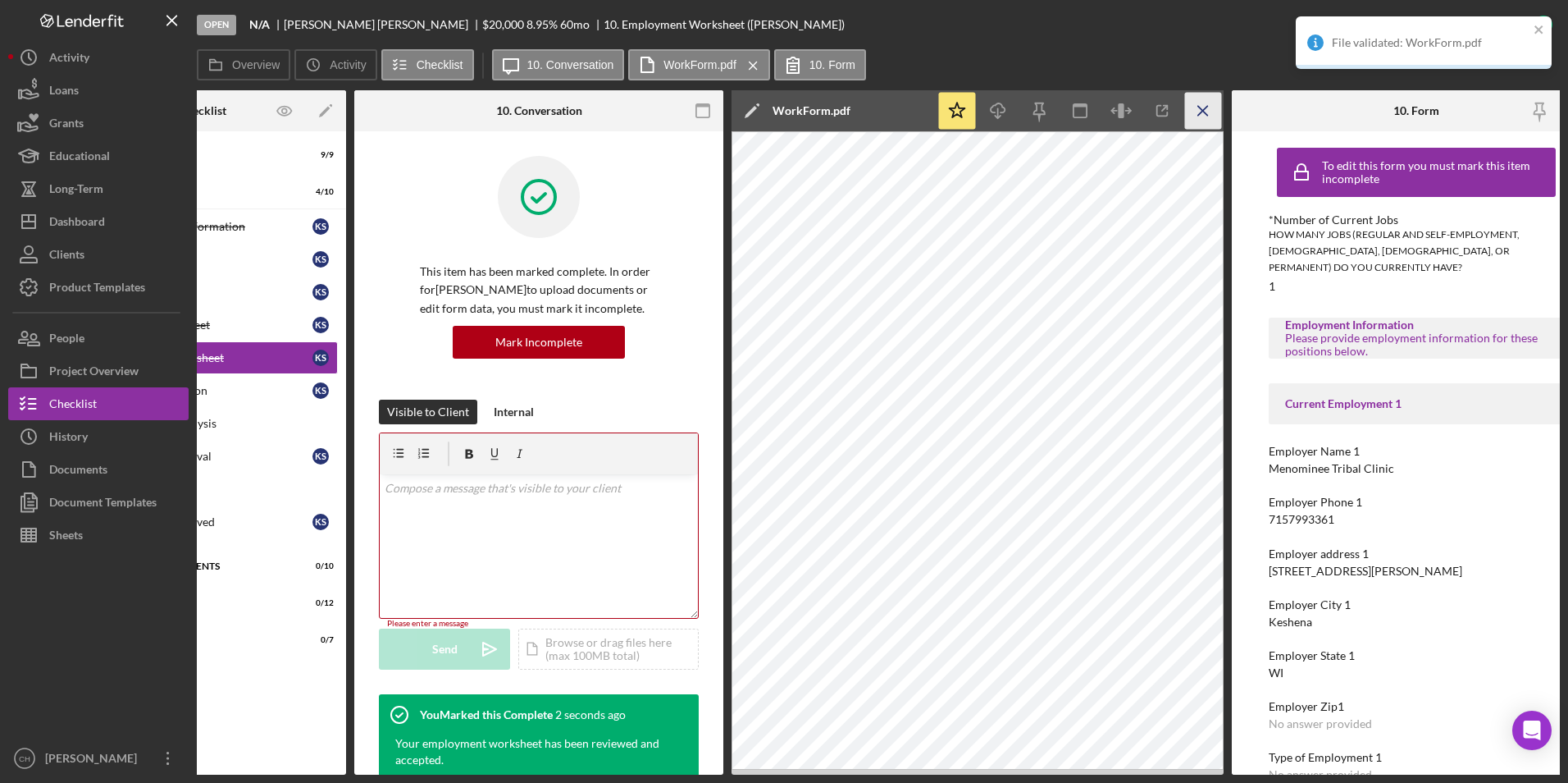
click at [1201, 116] on icon "Icon/Menu Close" at bounding box center [1203, 111] width 37 height 37
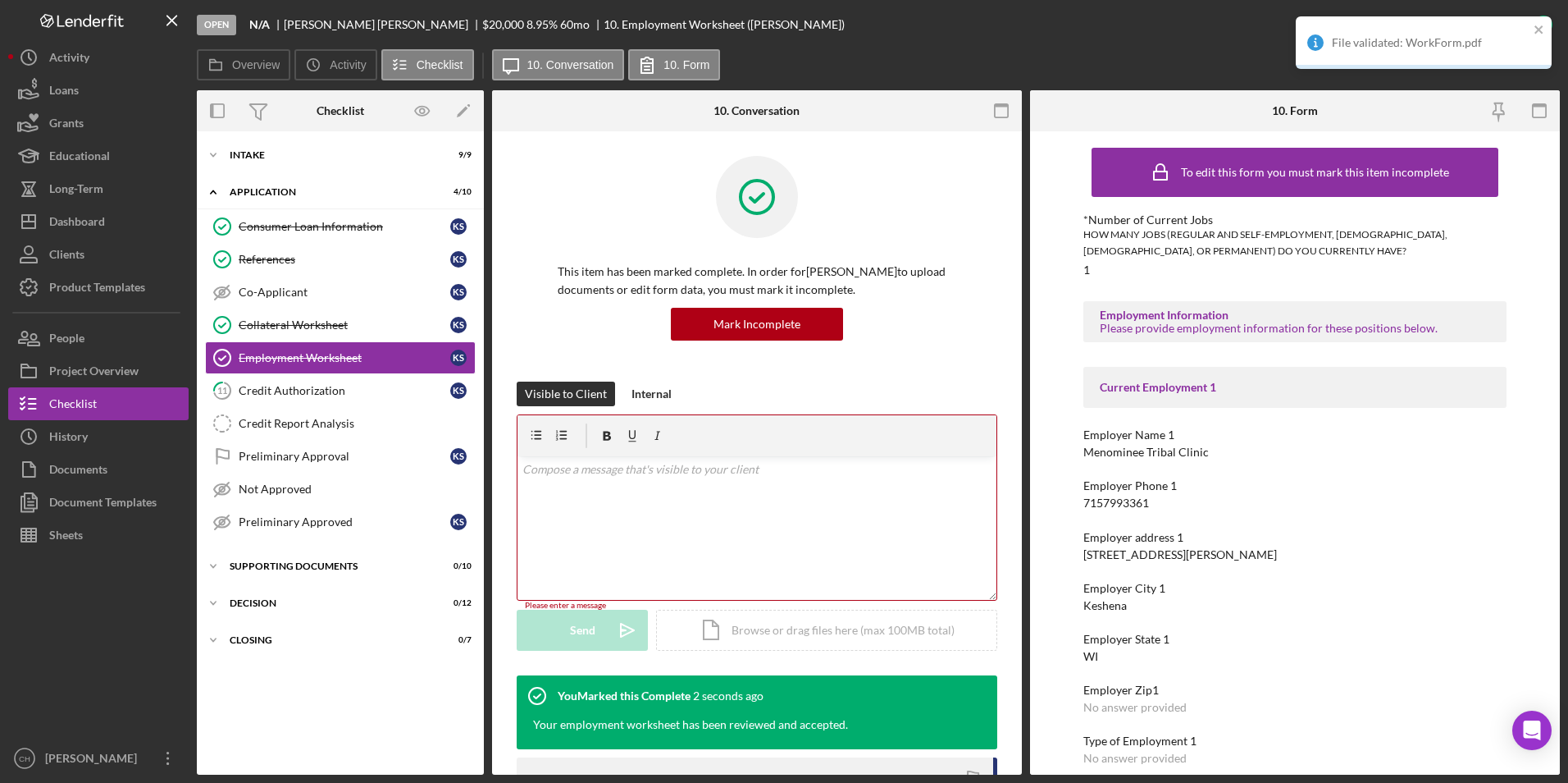
scroll to position [0, 0]
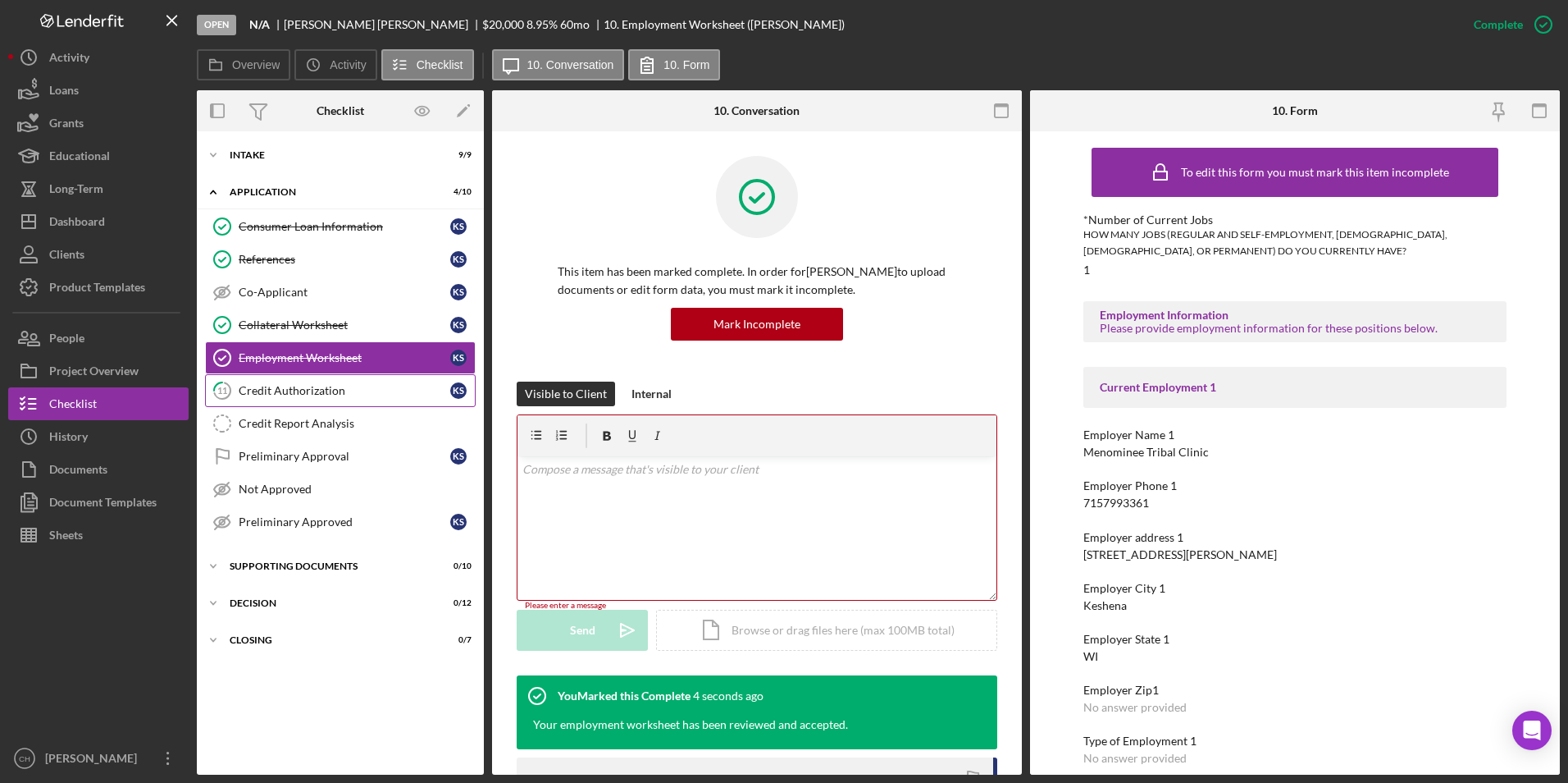
click at [292, 388] on div "Credit Authorization" at bounding box center [344, 391] width 212 height 13
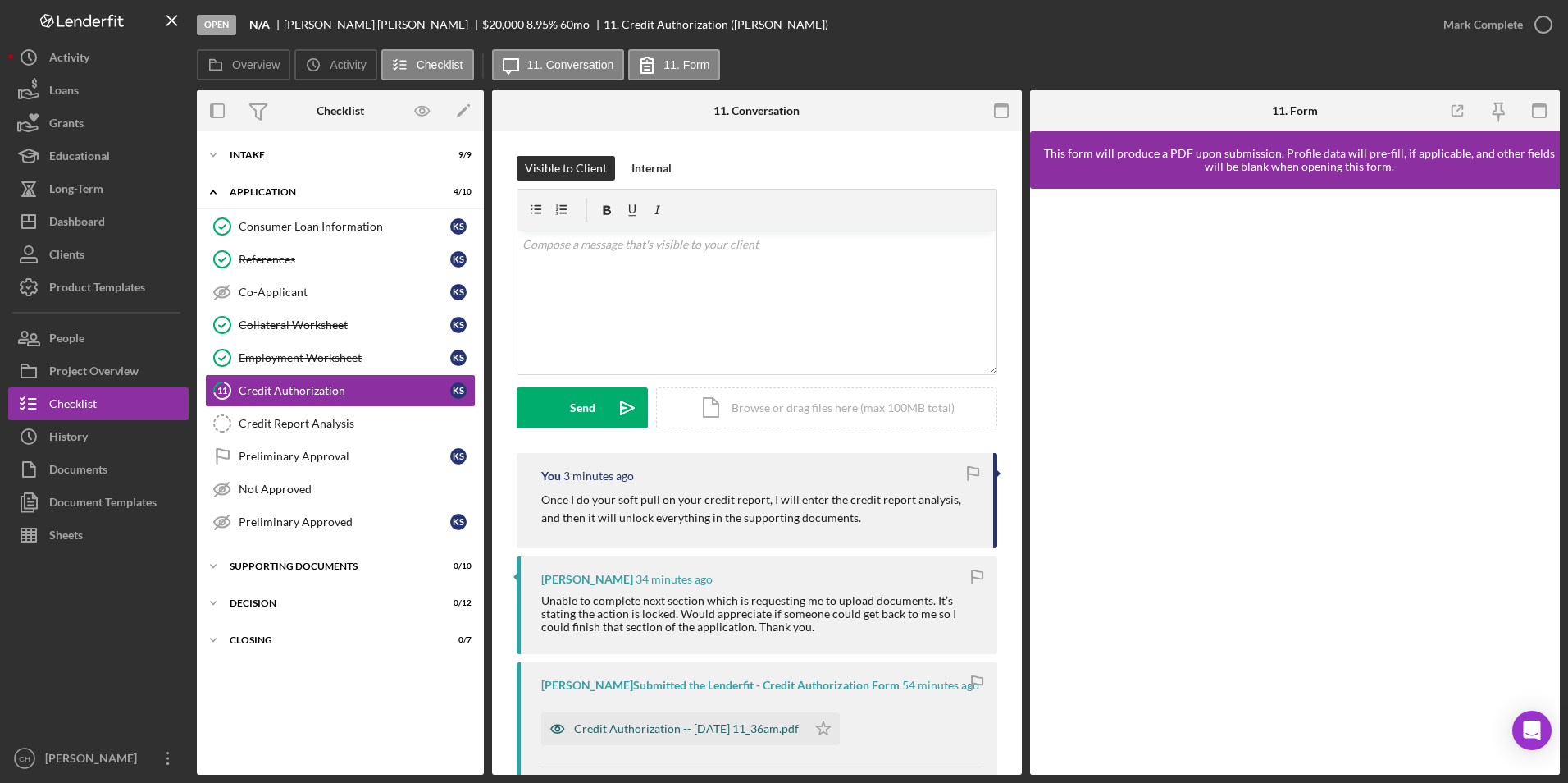
click at [658, 732] on div "Credit Authorization -- [DATE] 11_36am.pdf" at bounding box center [686, 728] width 225 height 13
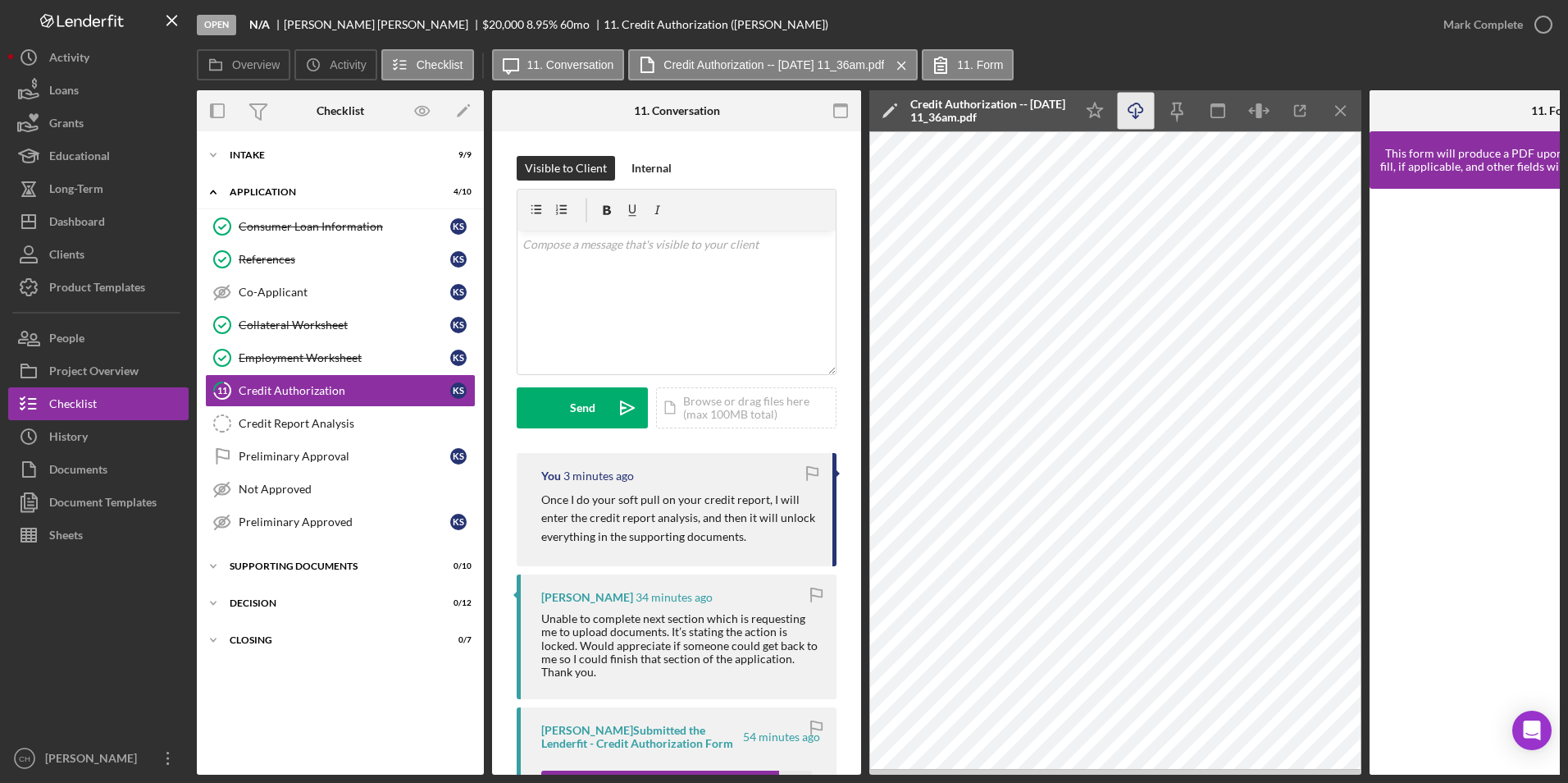
click at [1148, 116] on icon "Icon/Download" at bounding box center [1136, 111] width 37 height 37
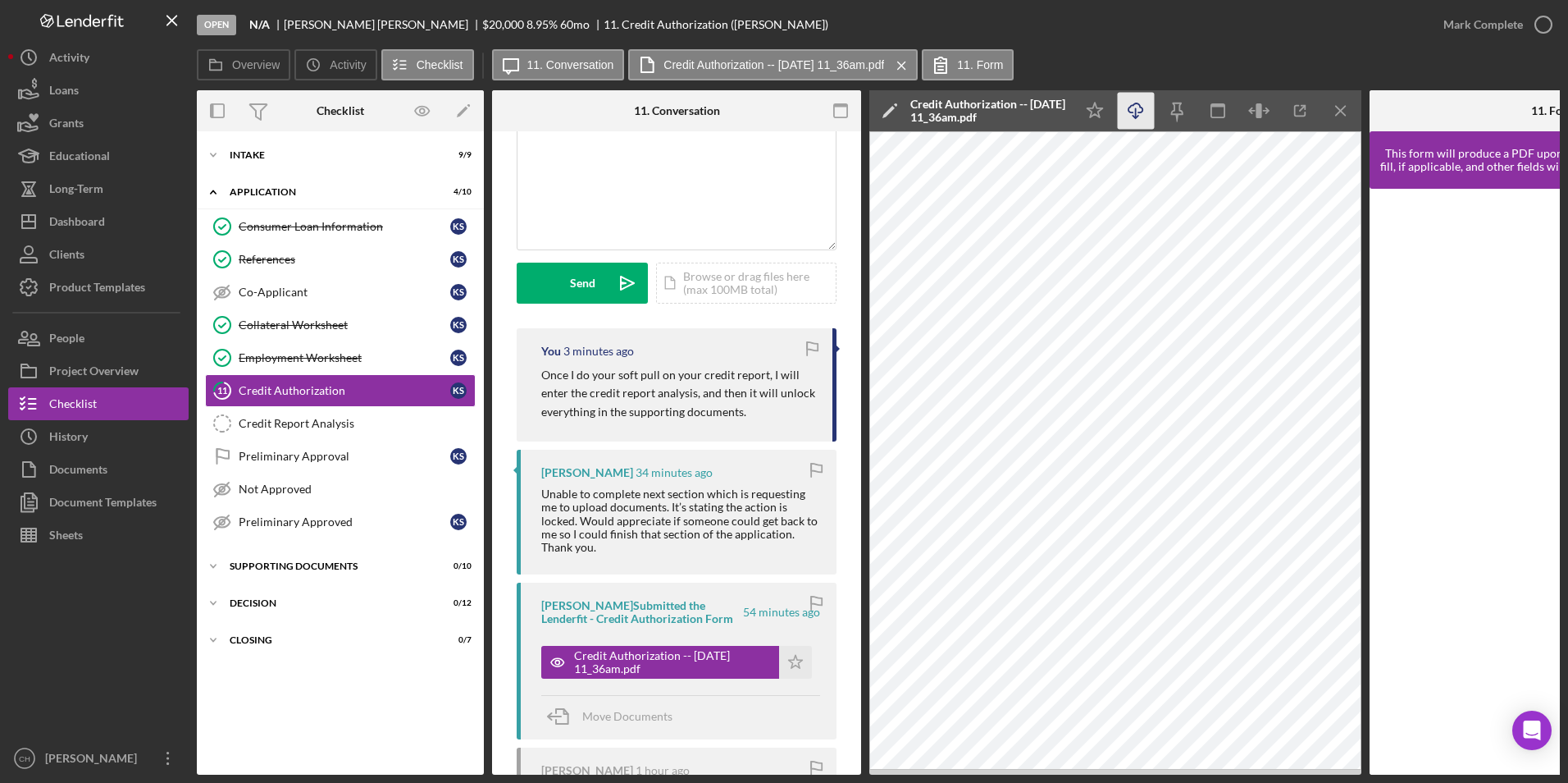
scroll to position [215, 0]
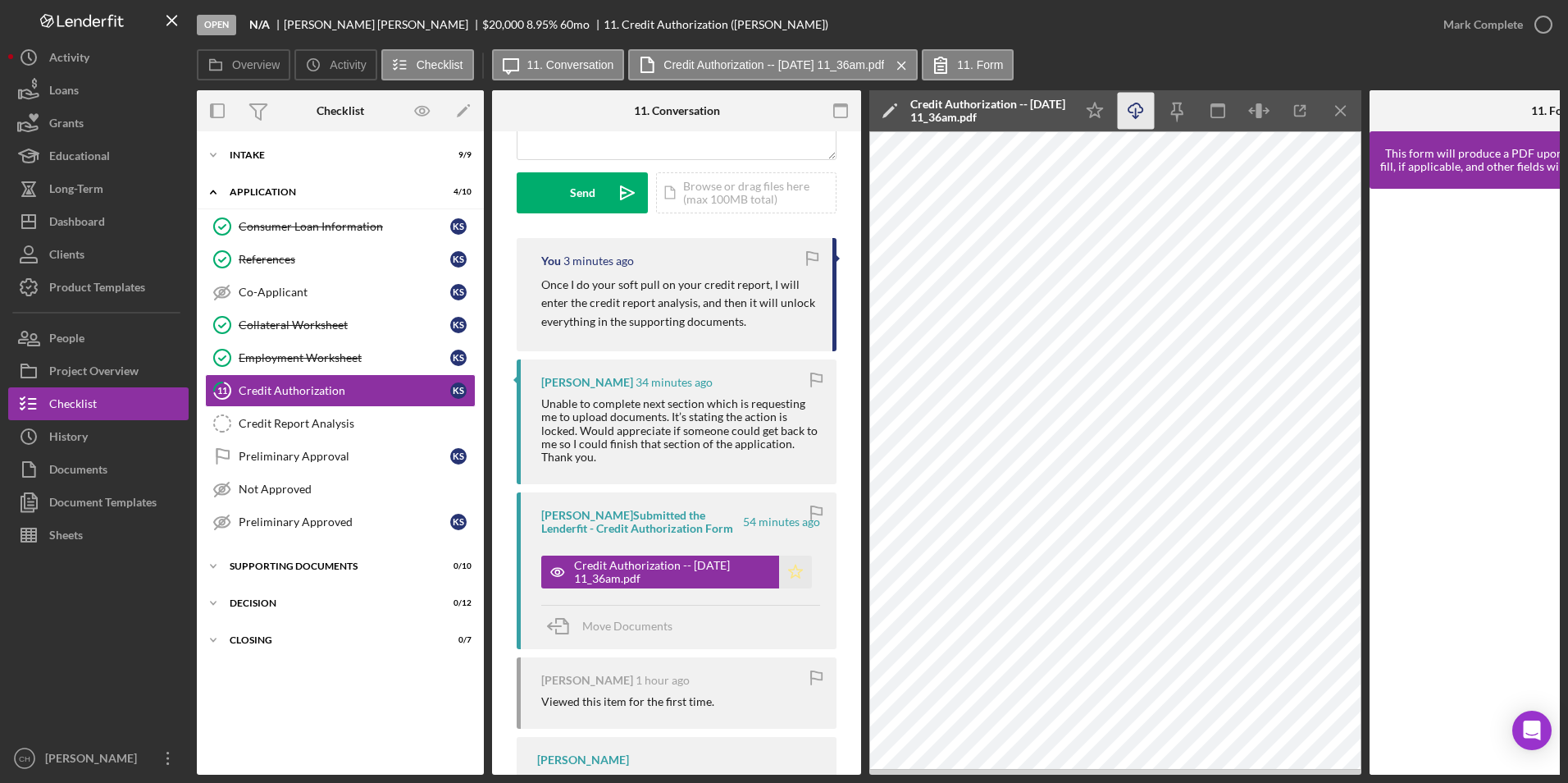
click at [794, 573] on polygon "button" at bounding box center [796, 571] width 14 height 13
click at [1486, 22] on div "Mark Complete" at bounding box center [1483, 25] width 80 height 33
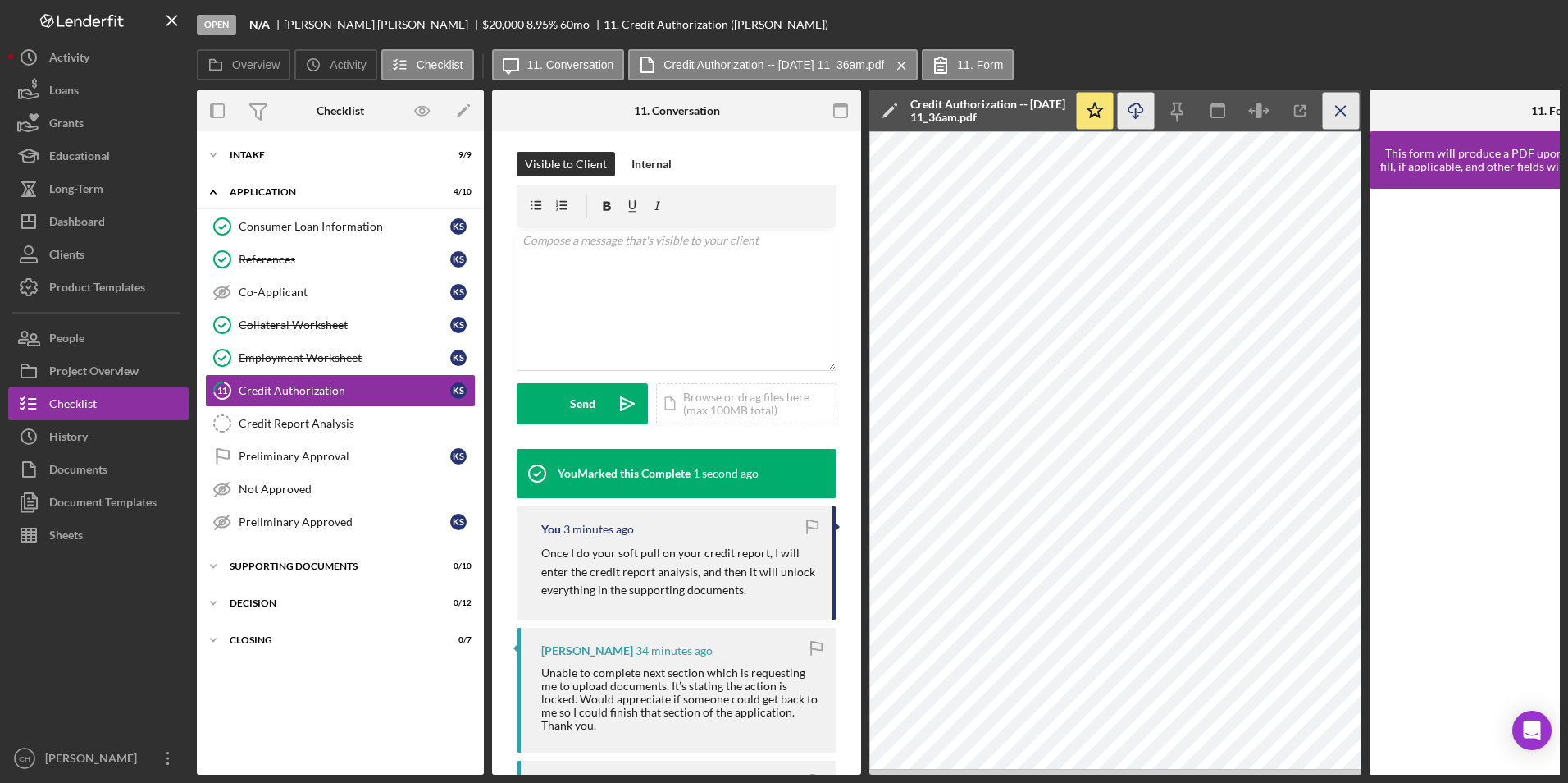
scroll to position [459, 0]
